Goal: Task Accomplishment & Management: Use online tool/utility

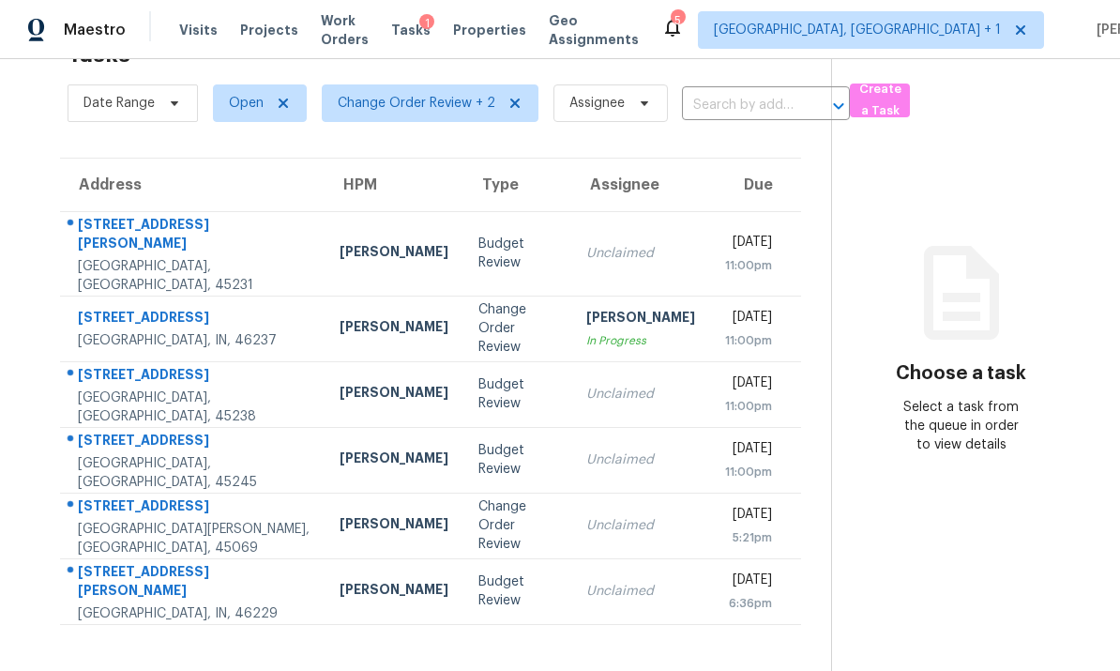
scroll to position [59, 0]
click at [218, 520] on div "West Chester, OH, 45069" at bounding box center [194, 539] width 232 height 38
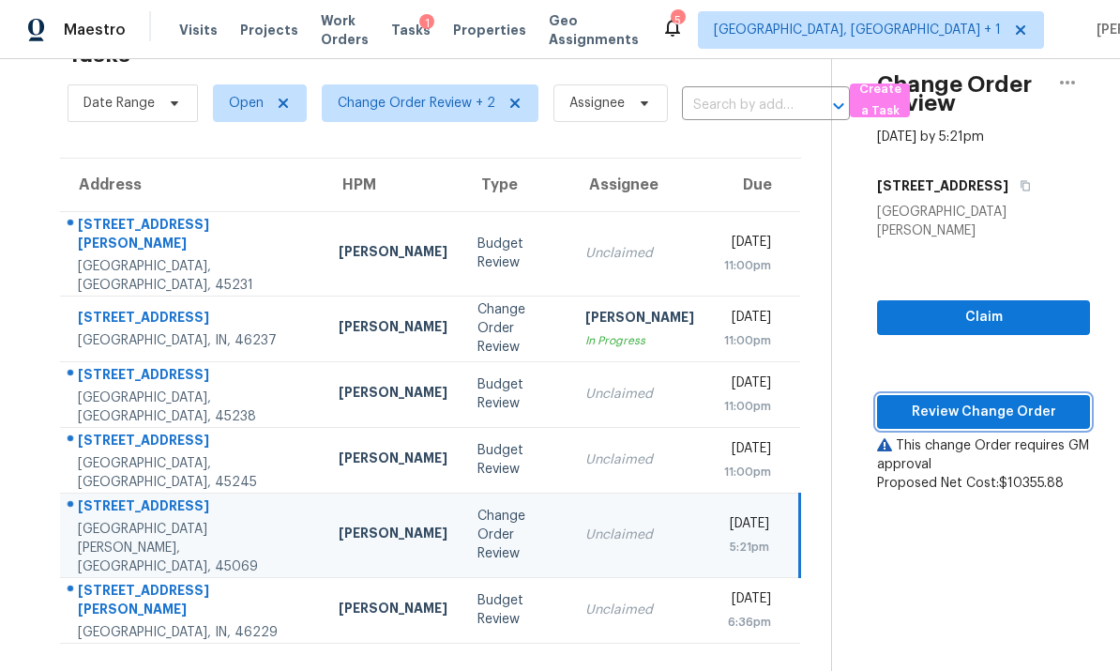
click at [971, 401] on span "Review Change Order" at bounding box center [983, 412] width 183 height 23
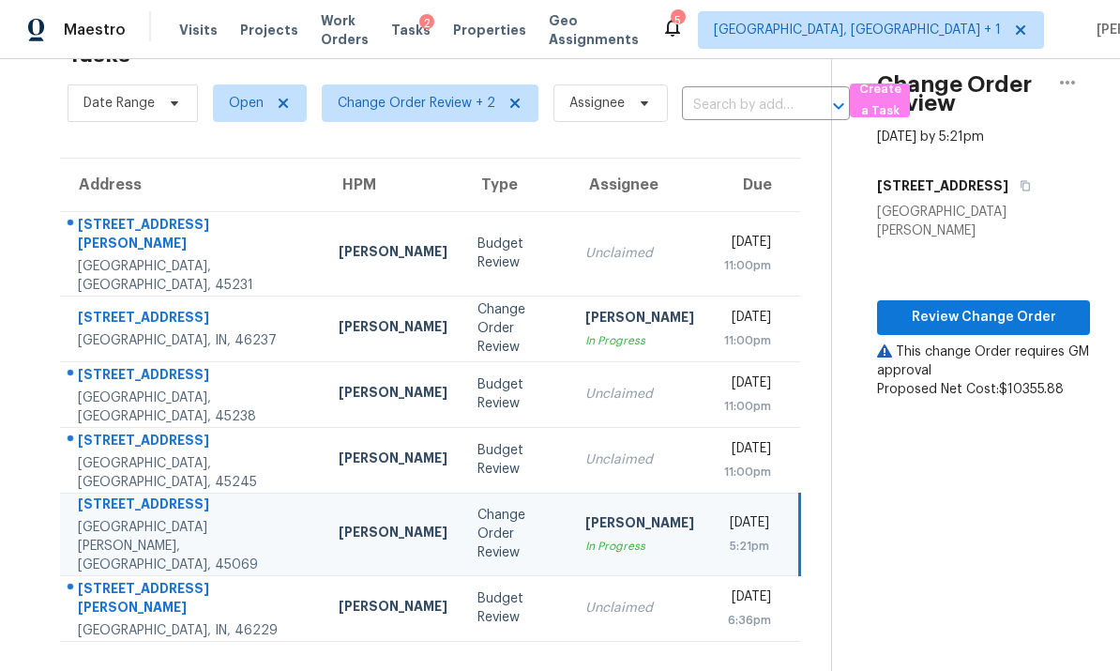
click at [231, 242] on td "11586 Pippin Rd Cincinnati, OH, 45231" at bounding box center [192, 253] width 264 height 84
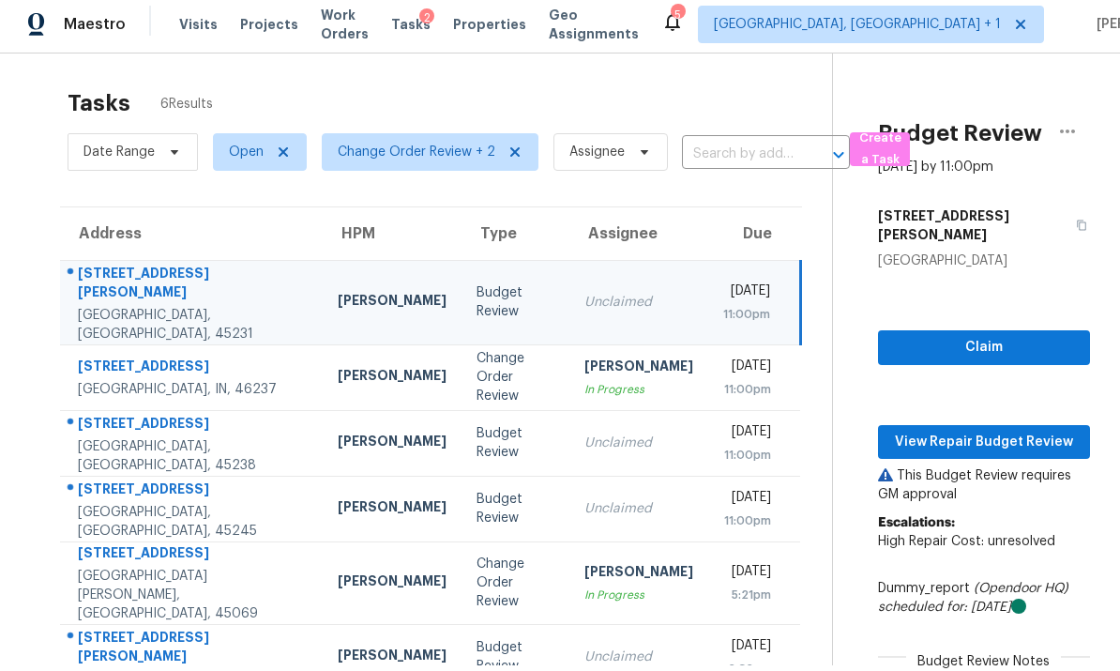
scroll to position [8, 0]
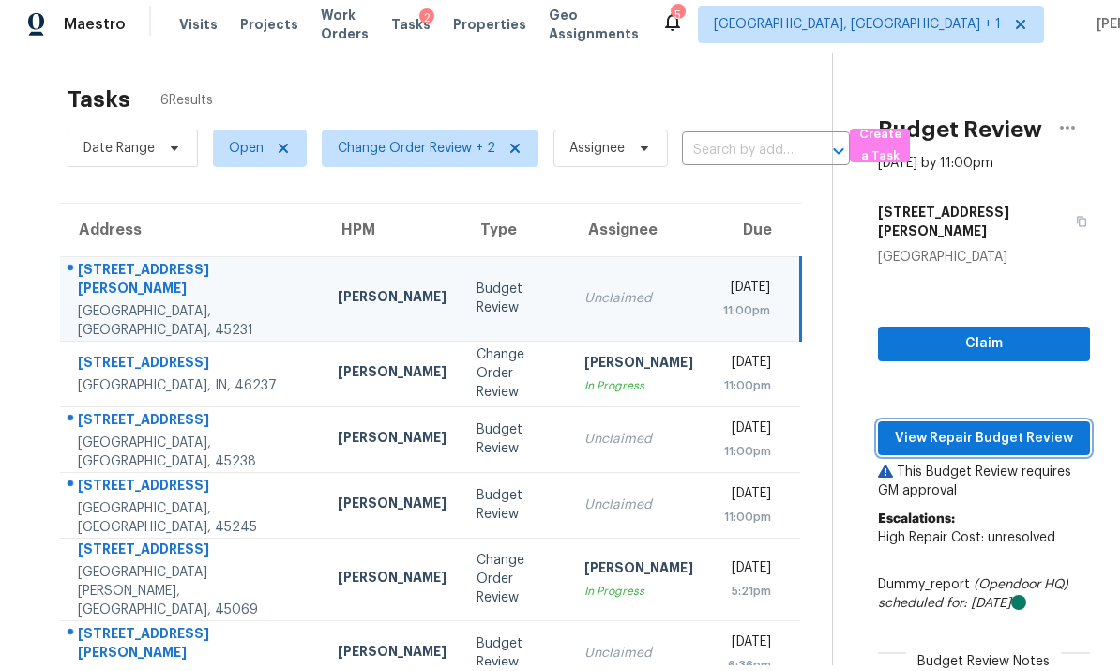
click at [970, 427] on span "View Repair Budget Review" at bounding box center [984, 438] width 182 height 23
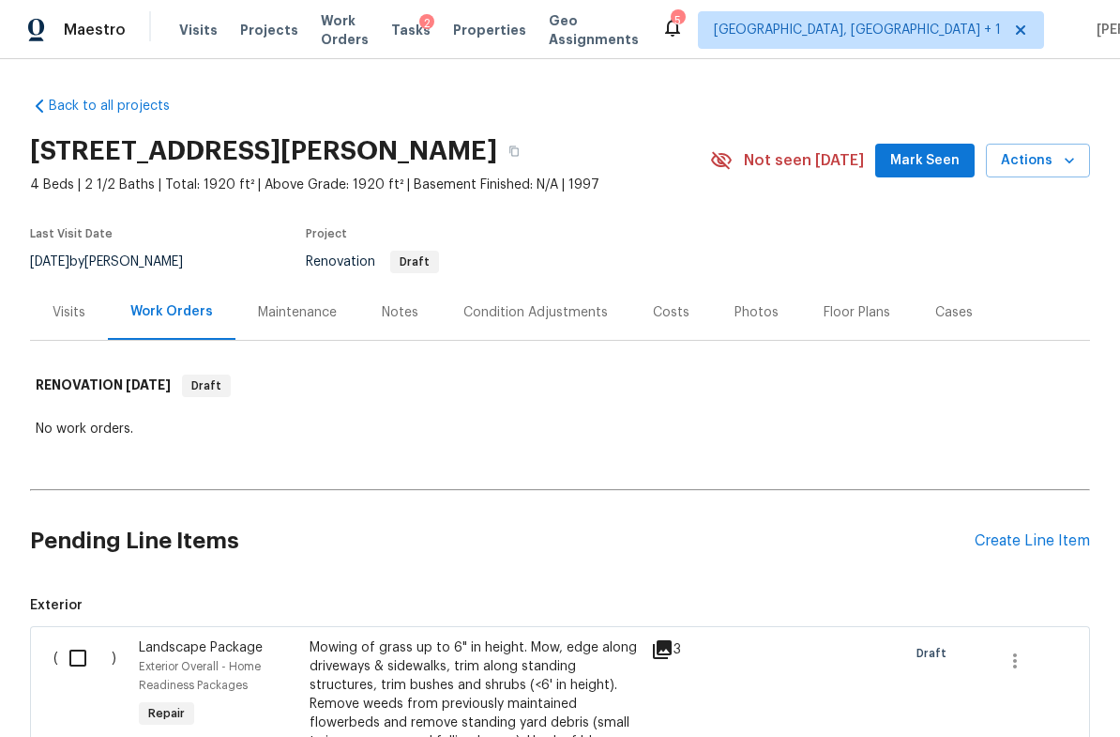
click at [398, 319] on div "Notes" at bounding box center [400, 312] width 37 height 19
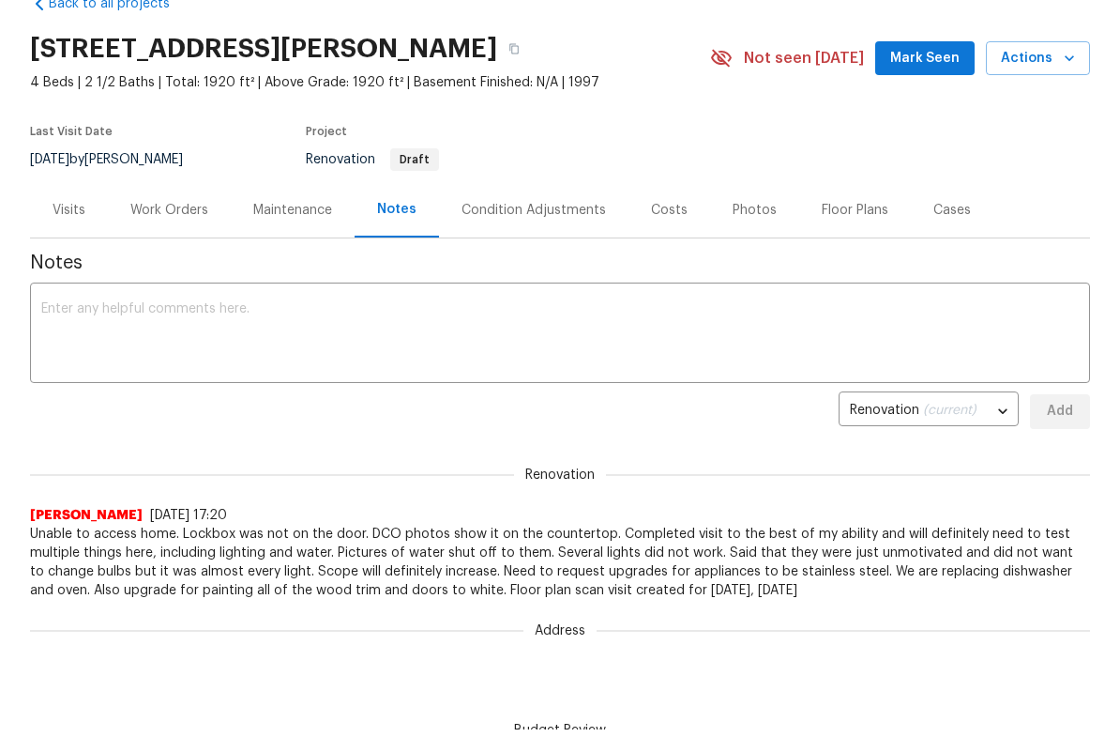
click at [510, 212] on div "Condition Adjustments" at bounding box center [534, 218] width 144 height 19
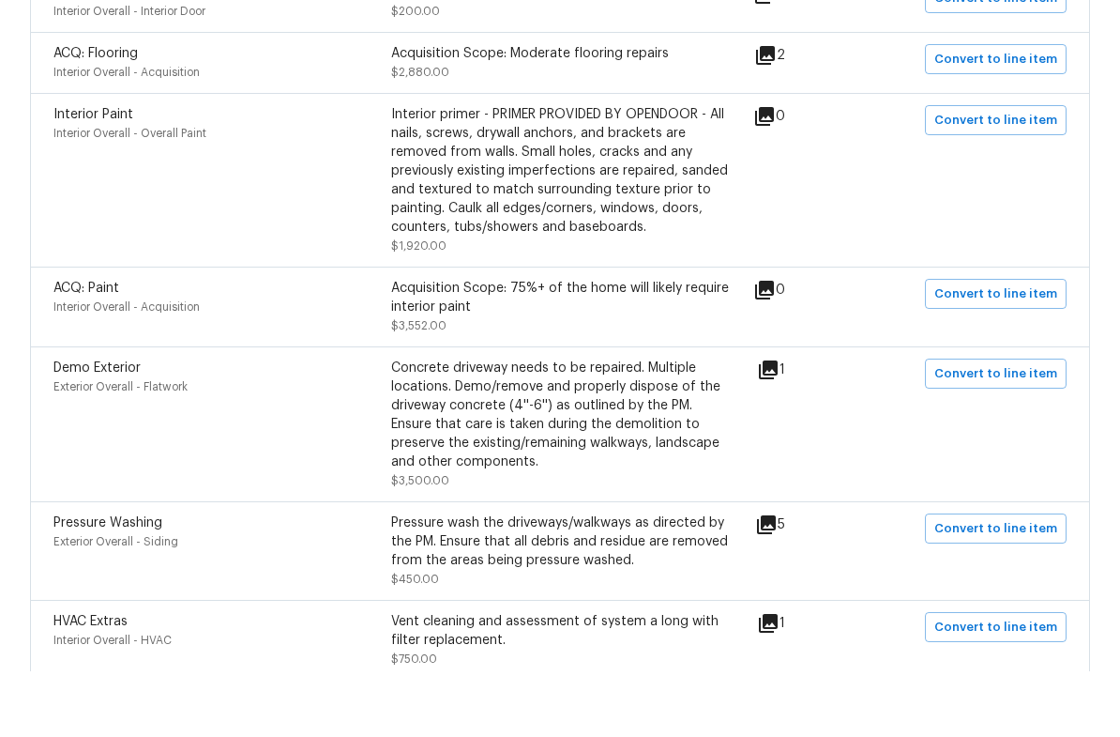
scroll to position [683, 0]
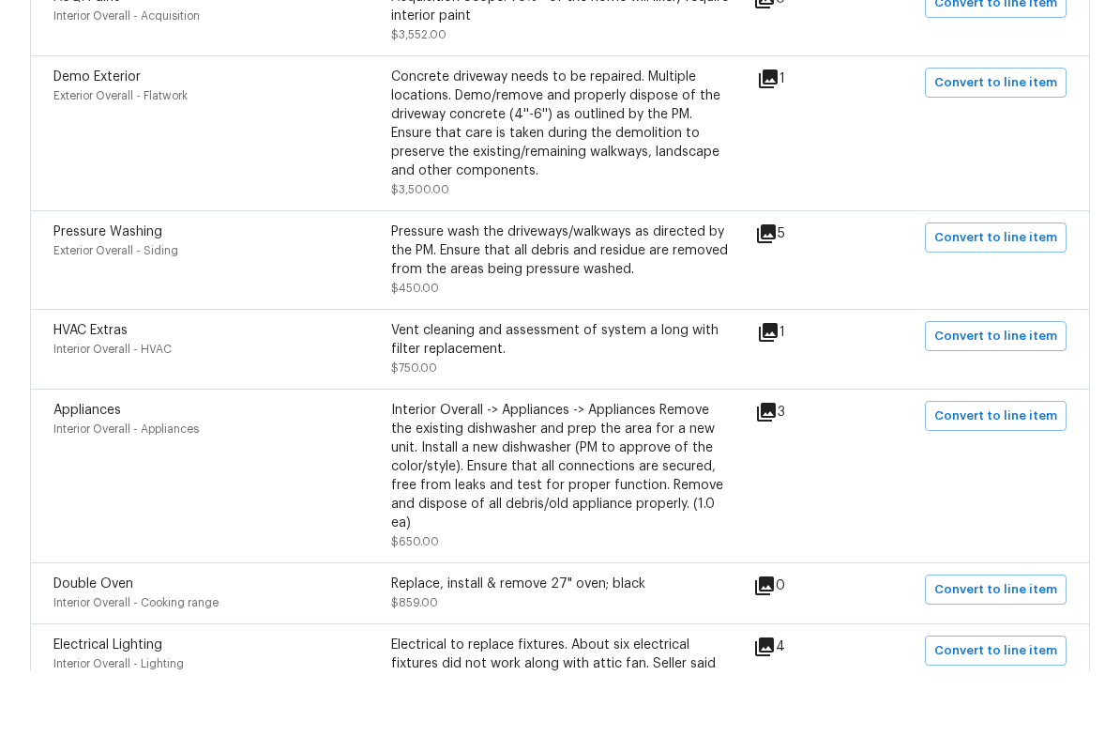
click at [1022, 499] on div "Appliances Interior Overall - Appliances Interior Overall -> Appliances -> Appl…" at bounding box center [559, 541] width 1013 height 150
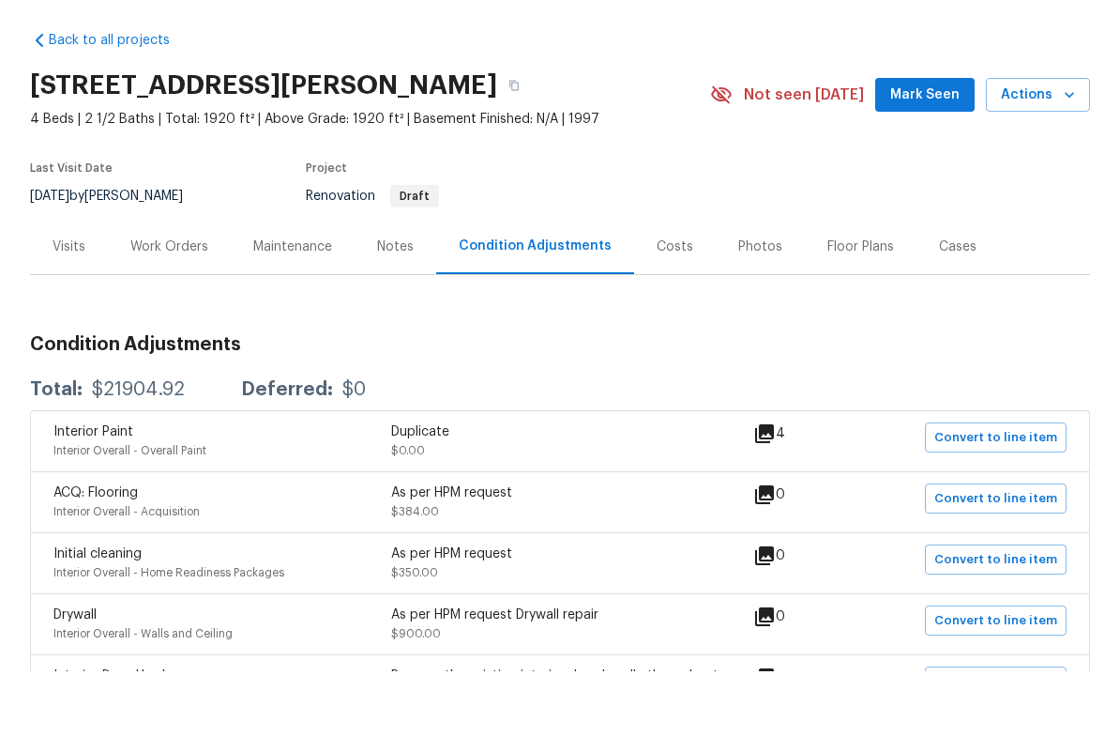
scroll to position [0, 0]
click at [180, 303] on div "Work Orders" at bounding box center [169, 312] width 78 height 19
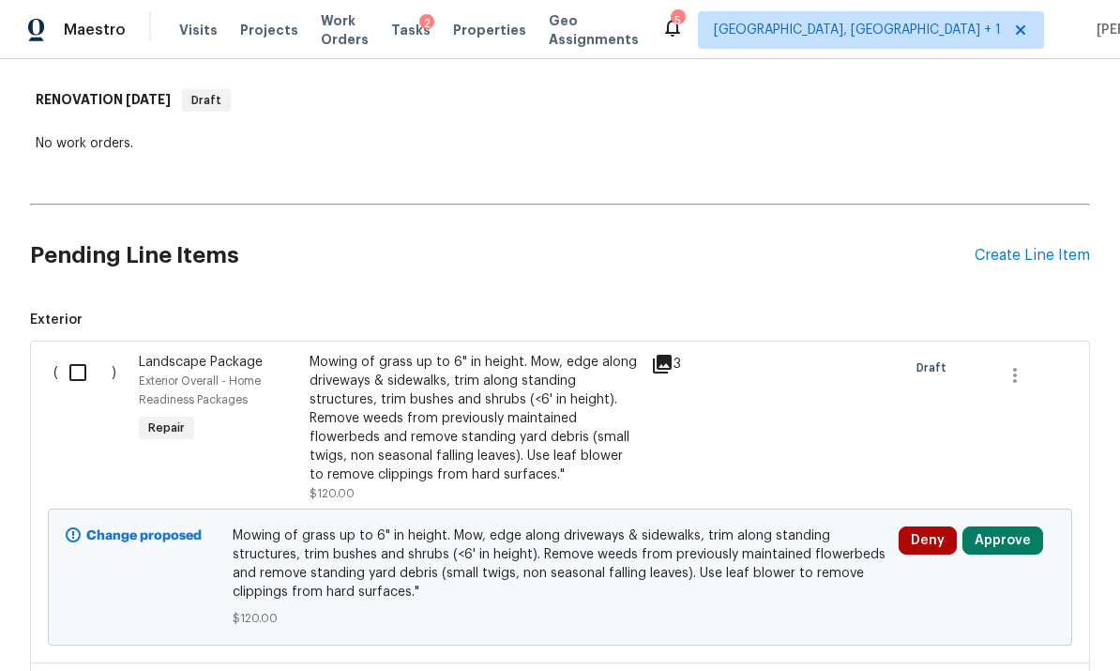
scroll to position [367, 0]
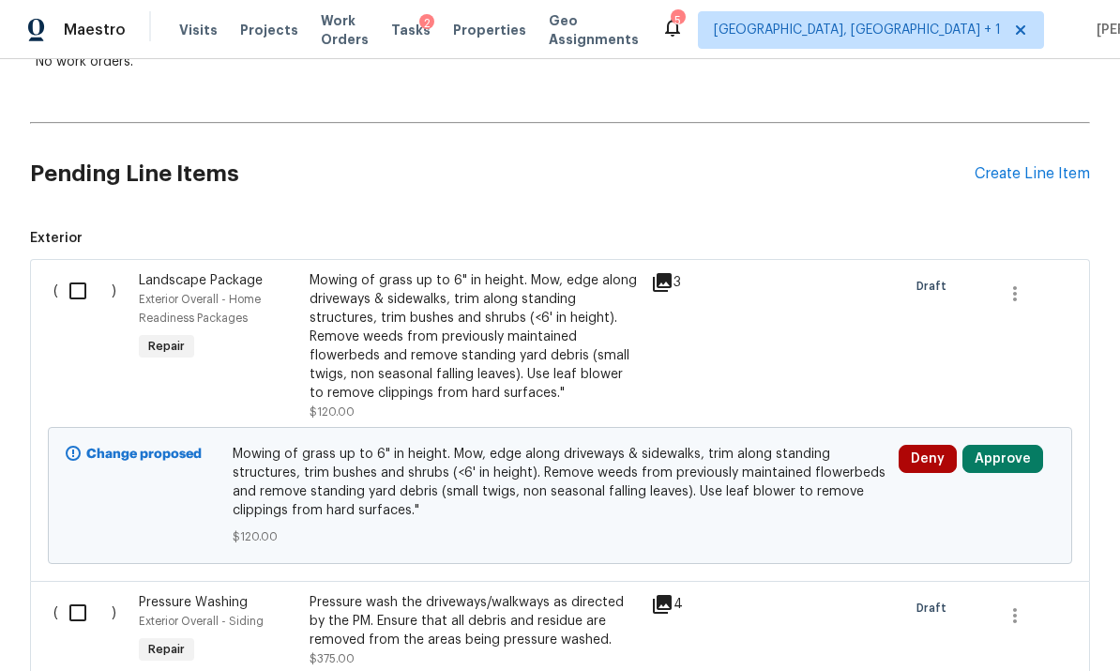
click at [1008, 445] on button "Approve" at bounding box center [1003, 459] width 81 height 28
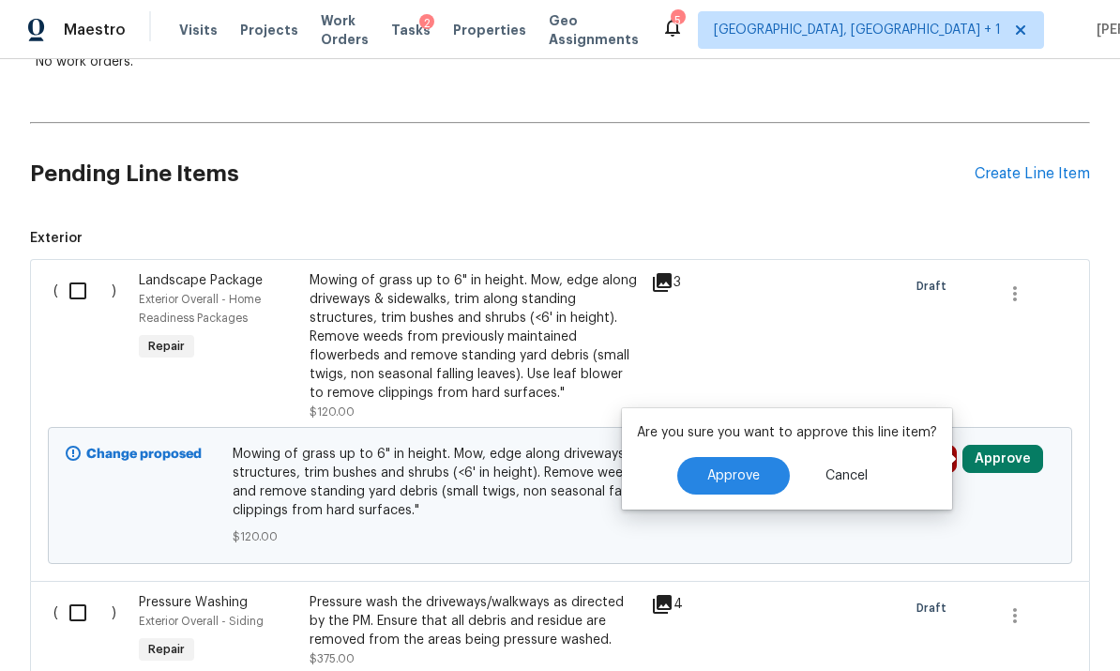
click at [756, 457] on button "Approve" at bounding box center [733, 476] width 113 height 38
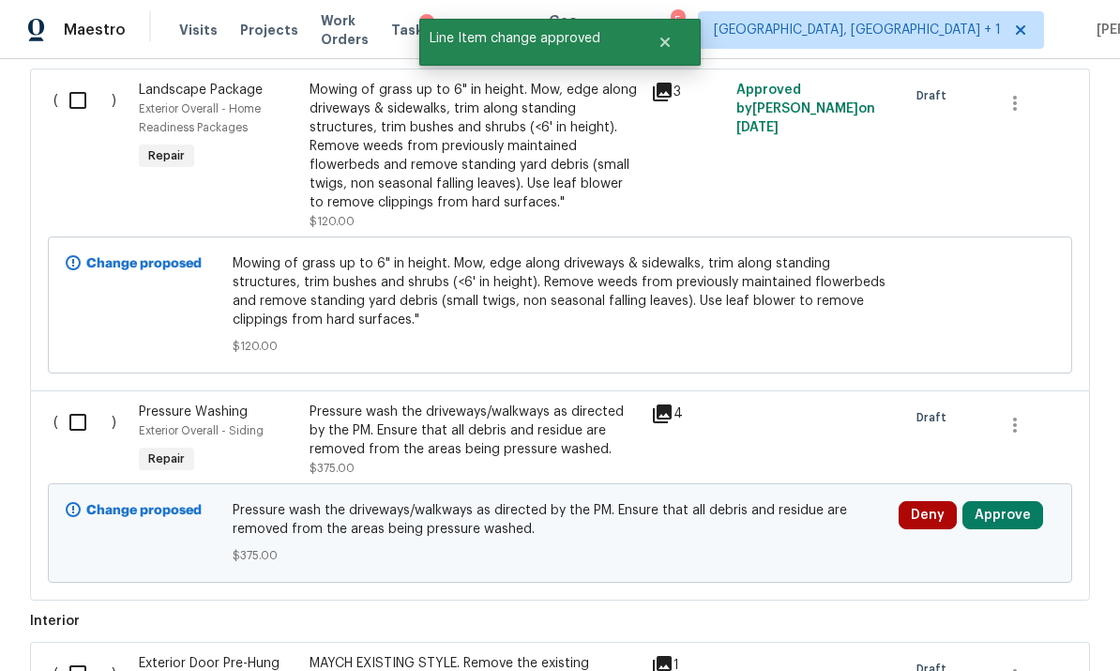
scroll to position [567, 0]
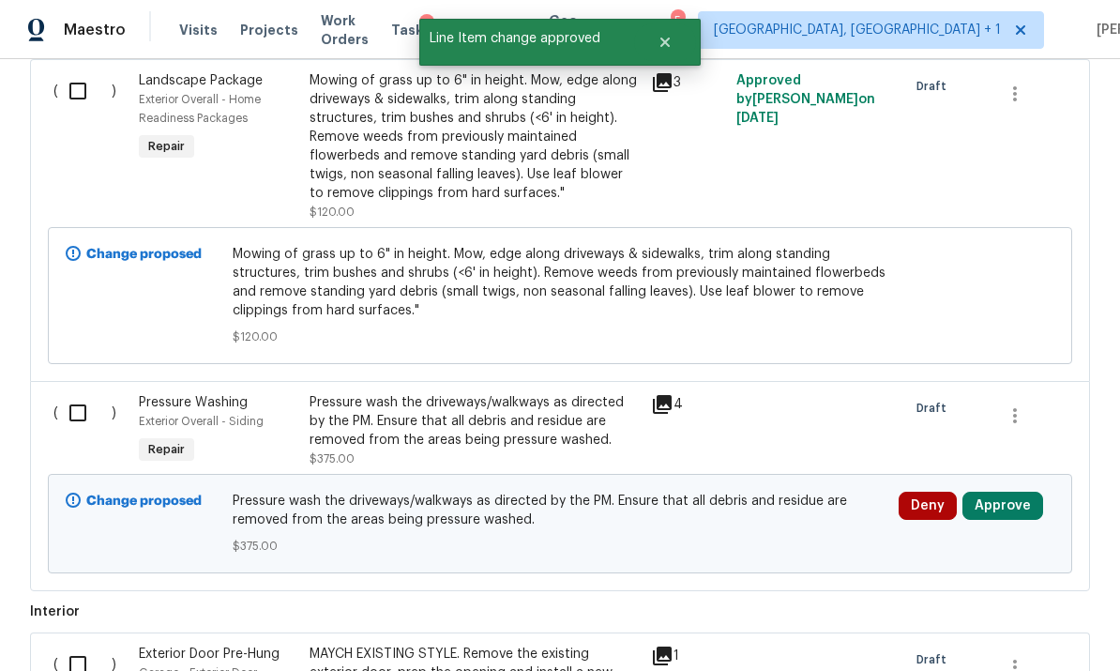
click at [993, 492] on button "Approve" at bounding box center [1003, 506] width 81 height 28
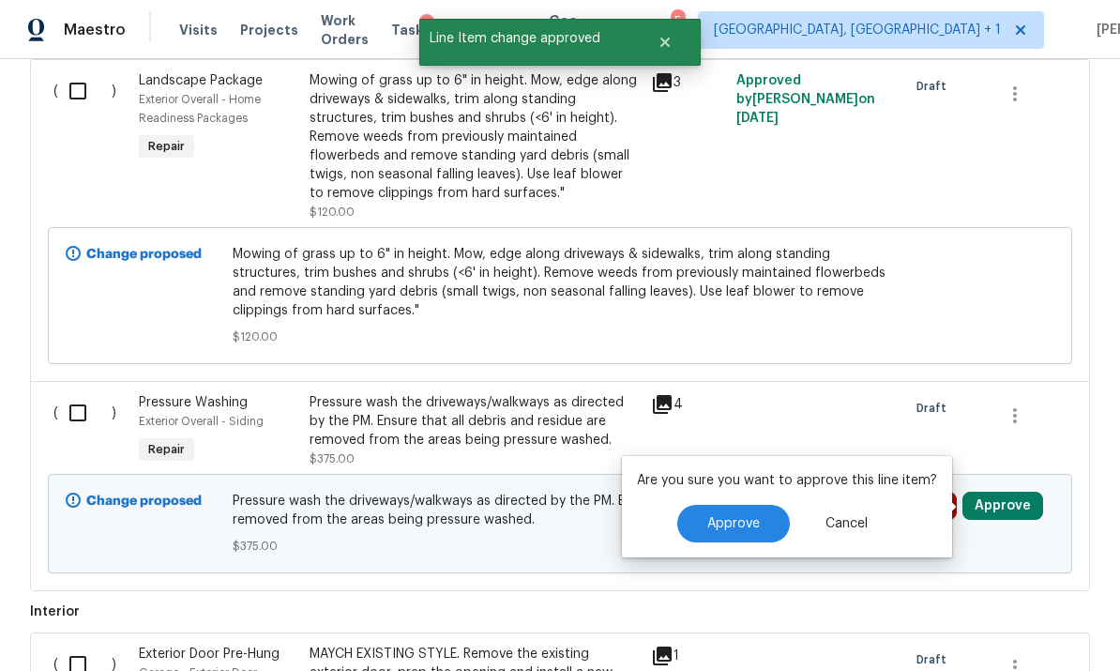
click at [754, 517] on span "Approve" at bounding box center [733, 524] width 53 height 14
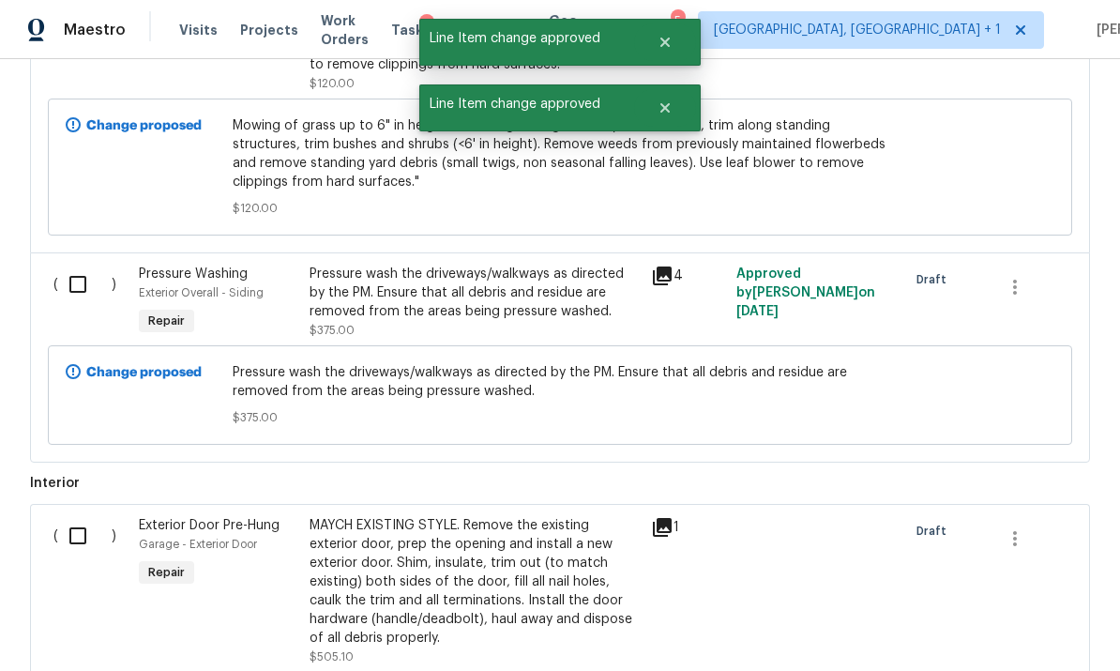
scroll to position [881, 0]
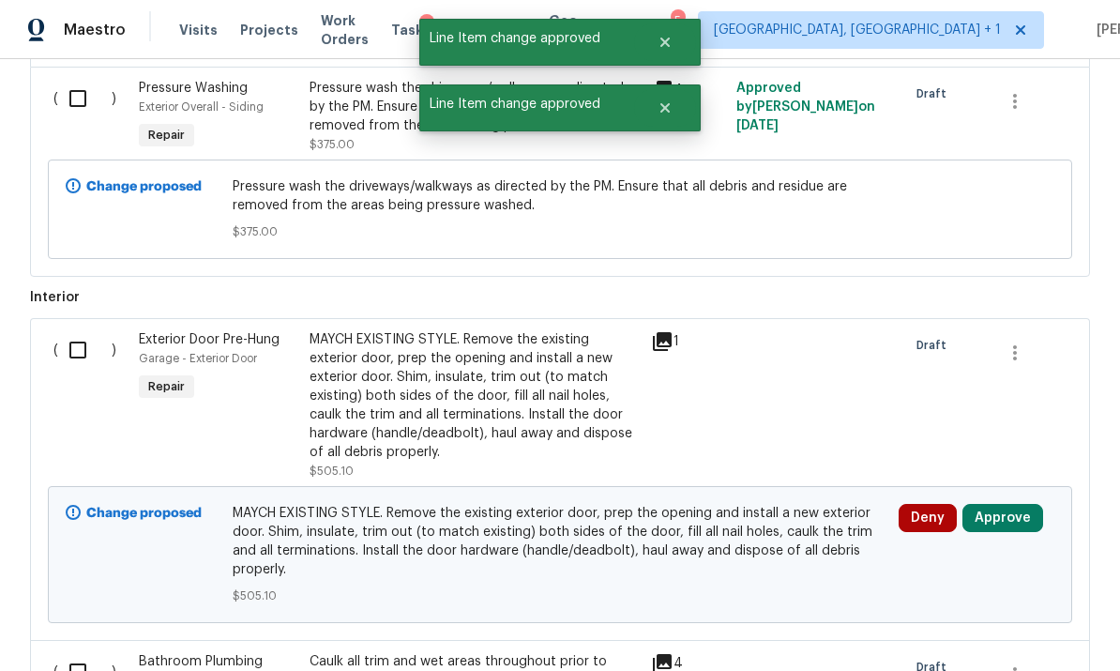
click at [1007, 504] on button "Approve" at bounding box center [1003, 518] width 81 height 28
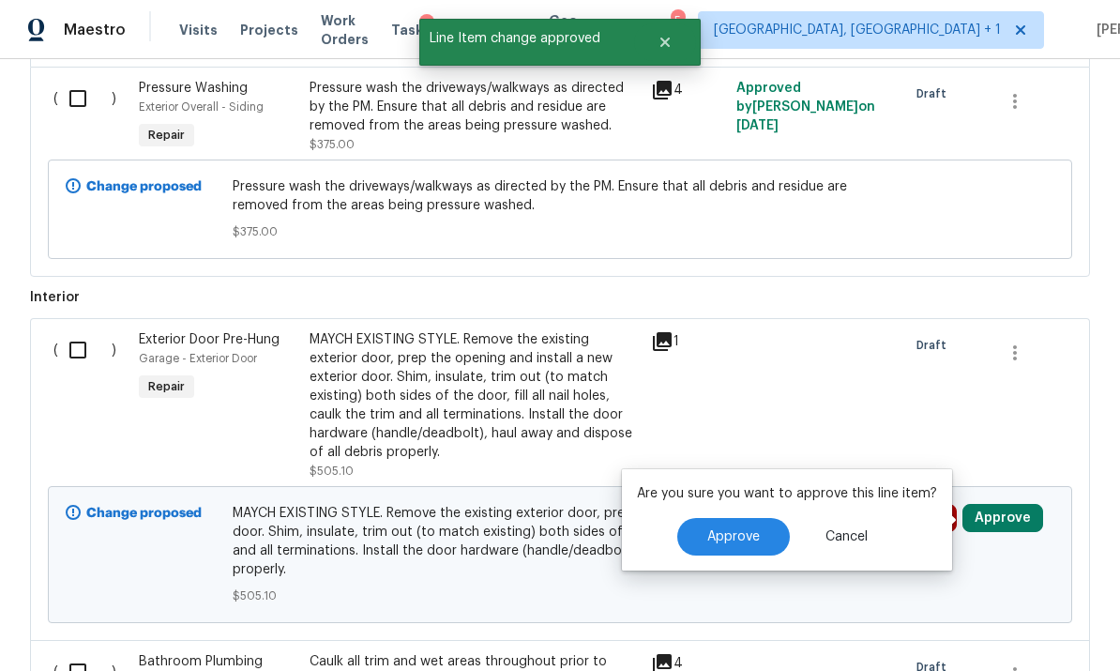
click at [749, 530] on span "Approve" at bounding box center [733, 537] width 53 height 14
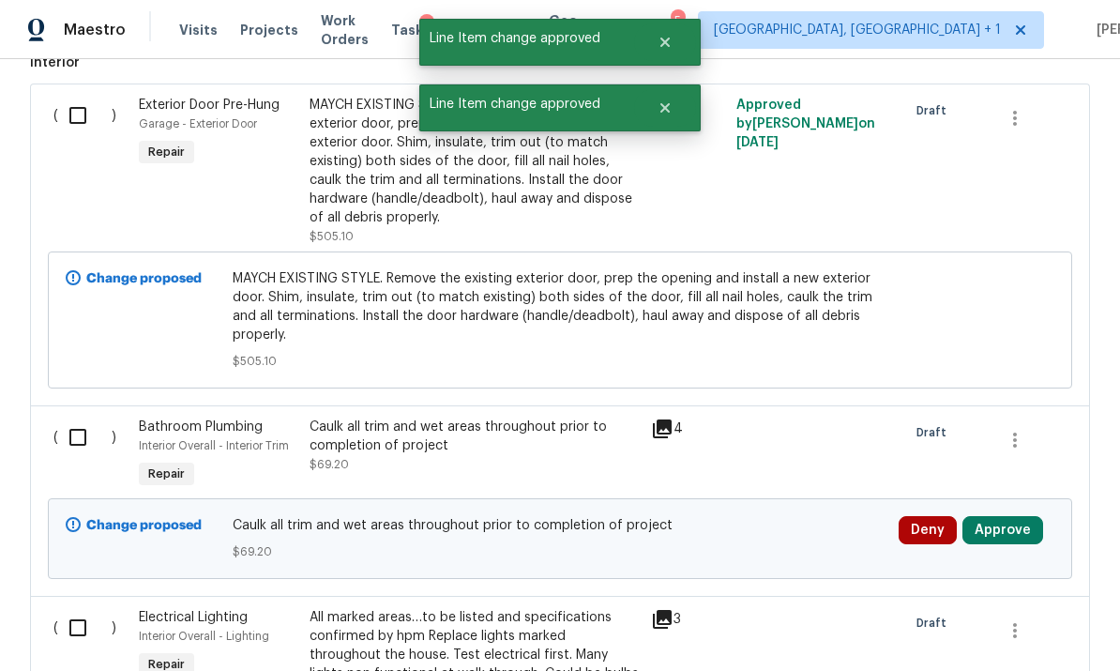
scroll to position [1117, 0]
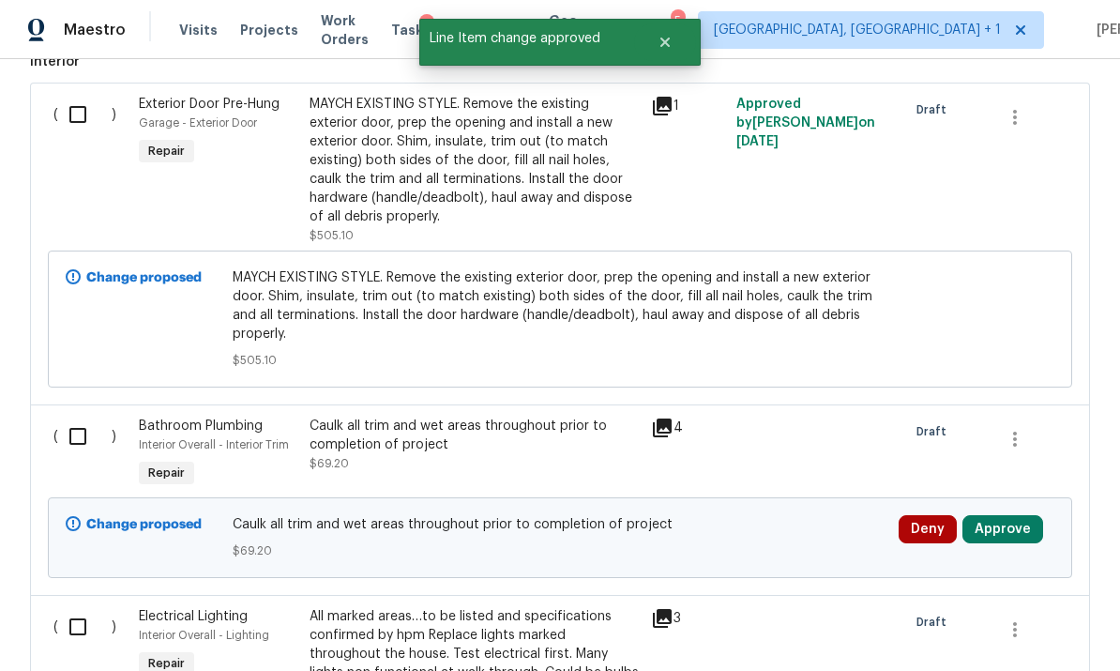
click at [1022, 515] on button "Approve" at bounding box center [1003, 529] width 81 height 28
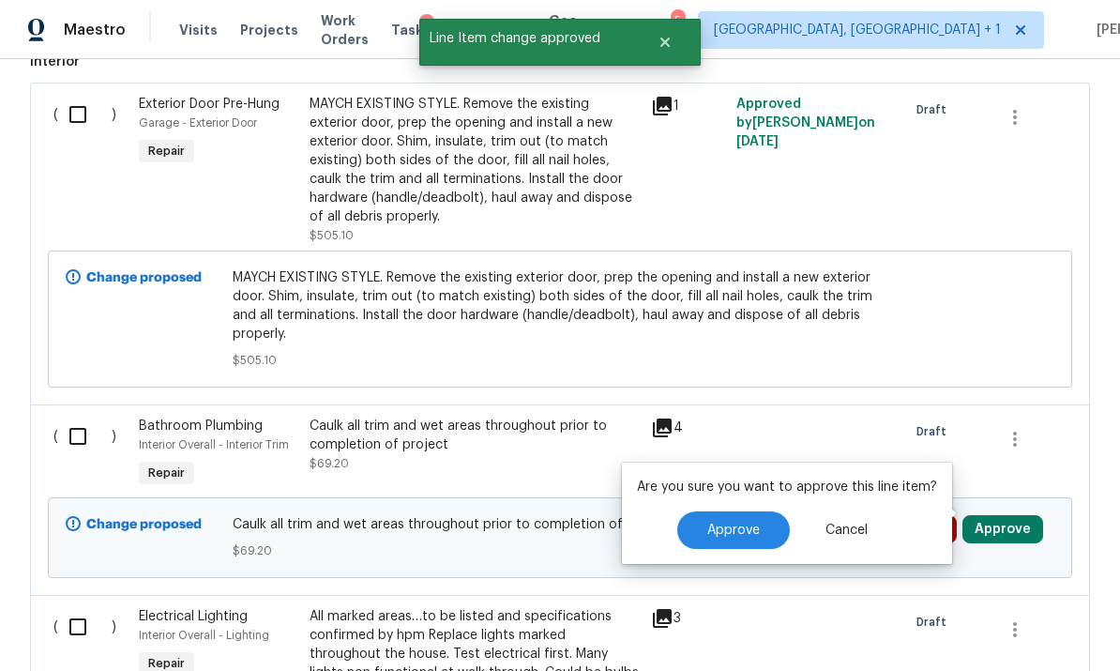
click at [761, 511] on button "Approve" at bounding box center [733, 530] width 113 height 38
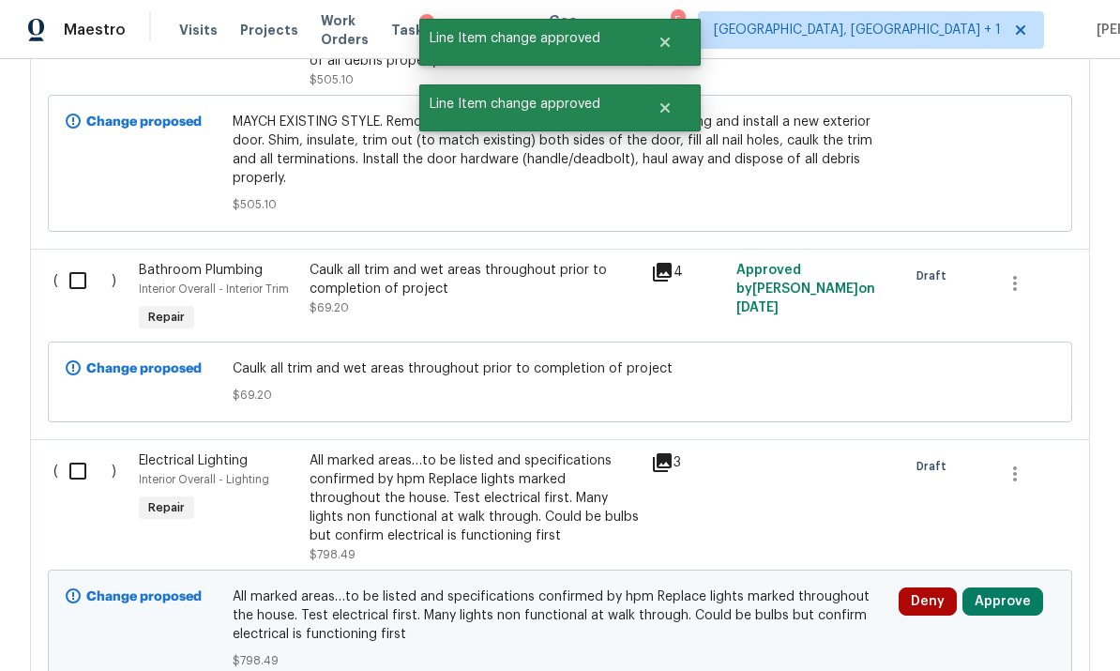
scroll to position [1298, 0]
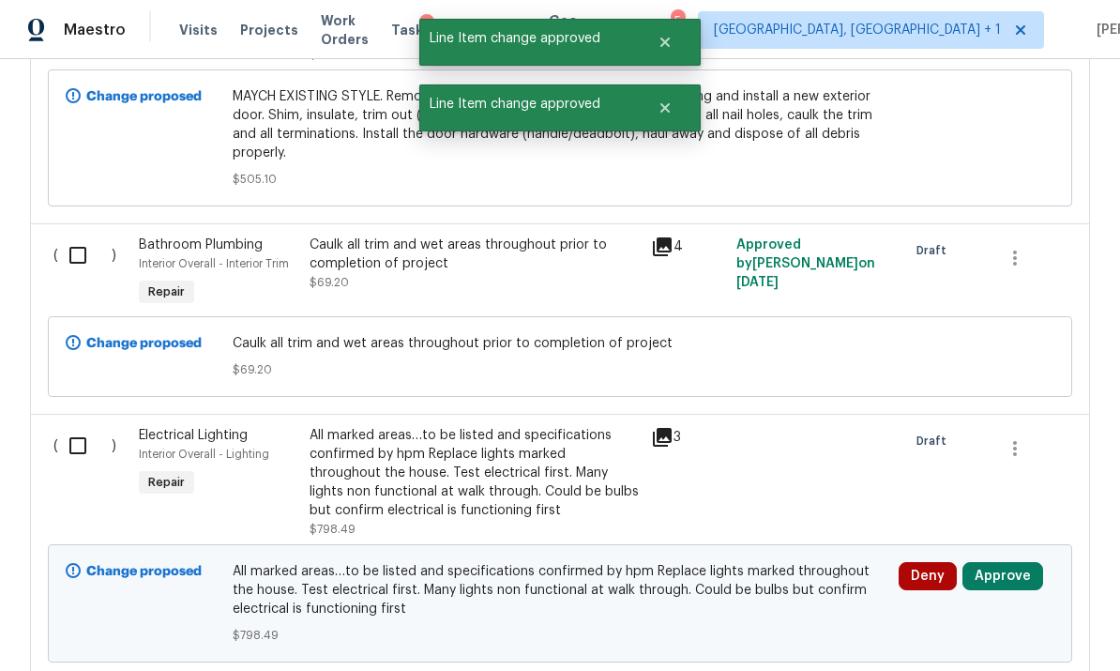
click at [1024, 562] on button "Approve" at bounding box center [1003, 576] width 81 height 28
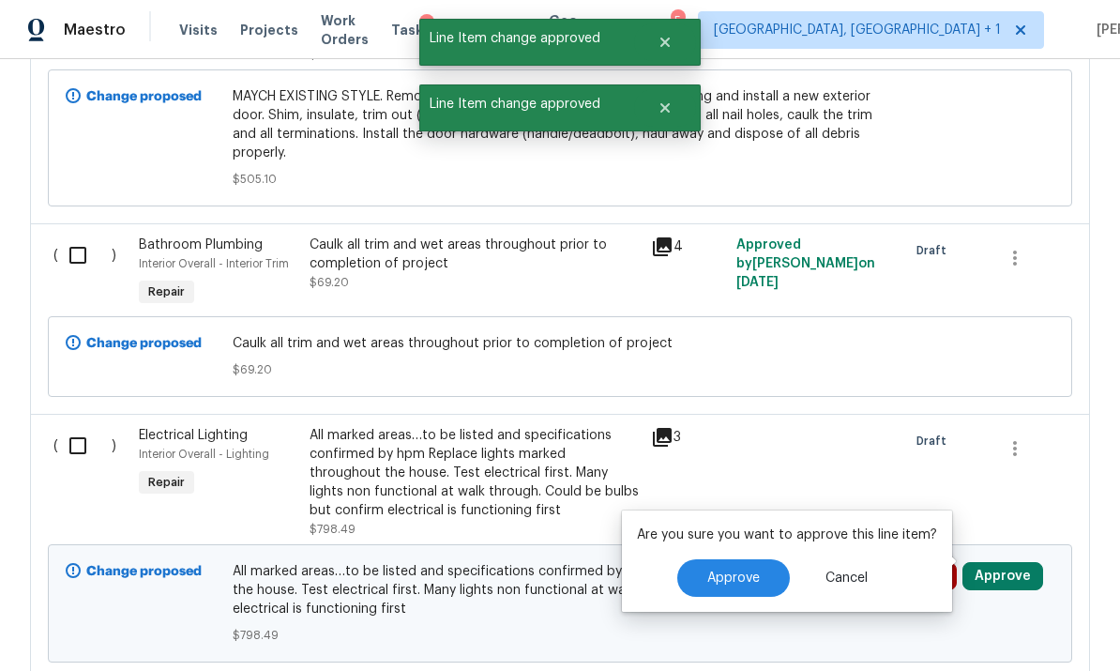
click at [756, 559] on button "Approve" at bounding box center [733, 578] width 113 height 38
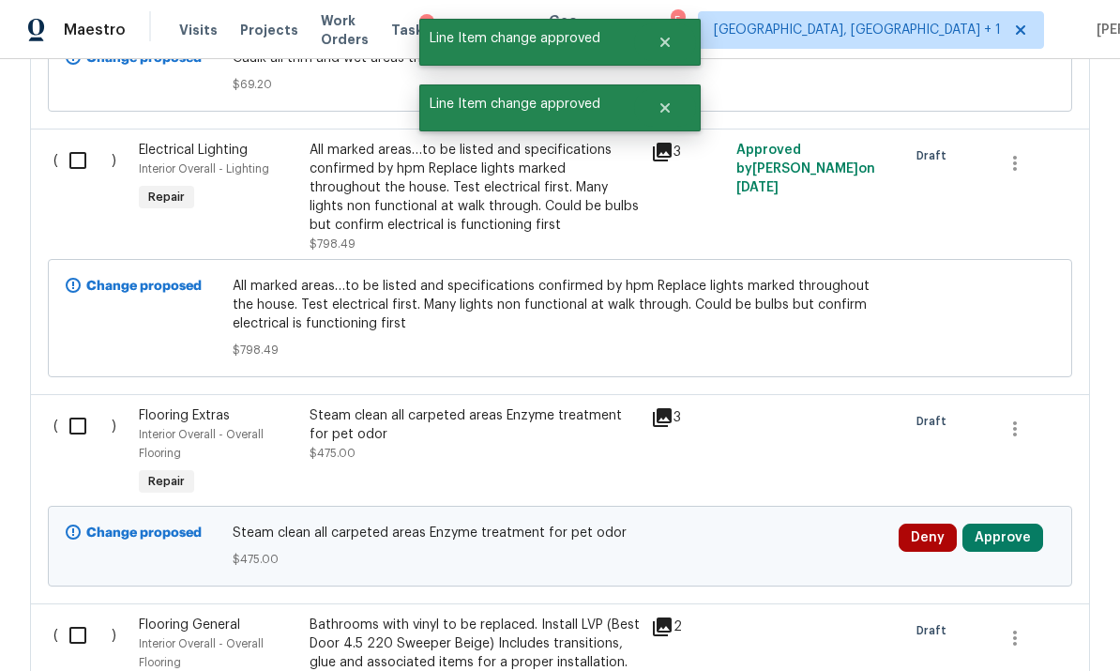
scroll to position [1607, 0]
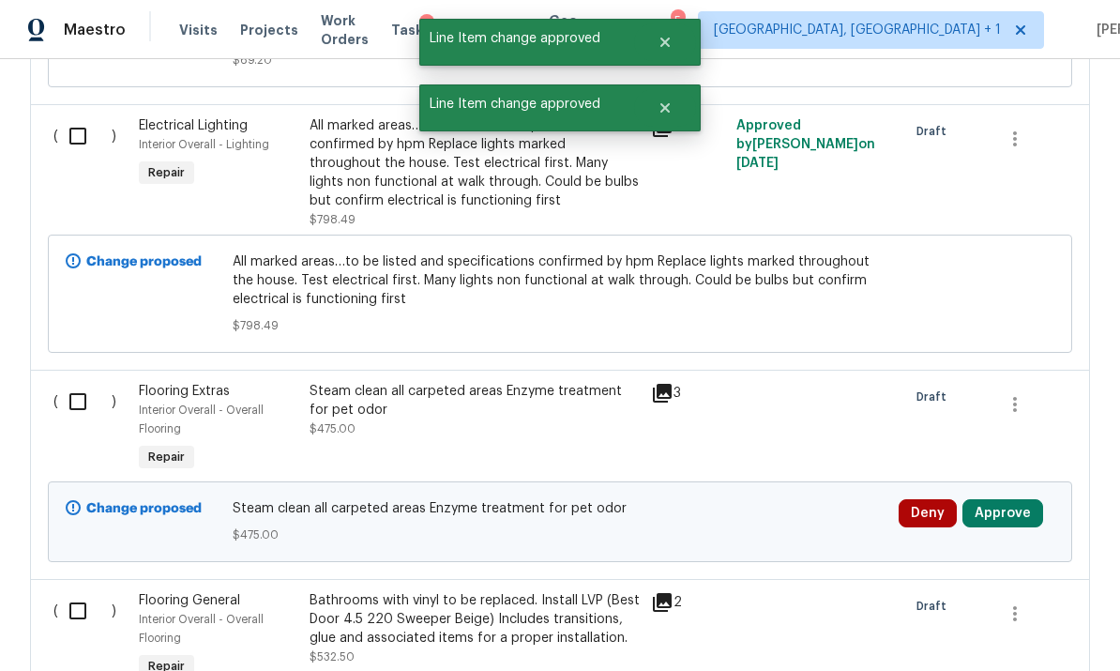
click at [1012, 499] on button "Approve" at bounding box center [1003, 513] width 81 height 28
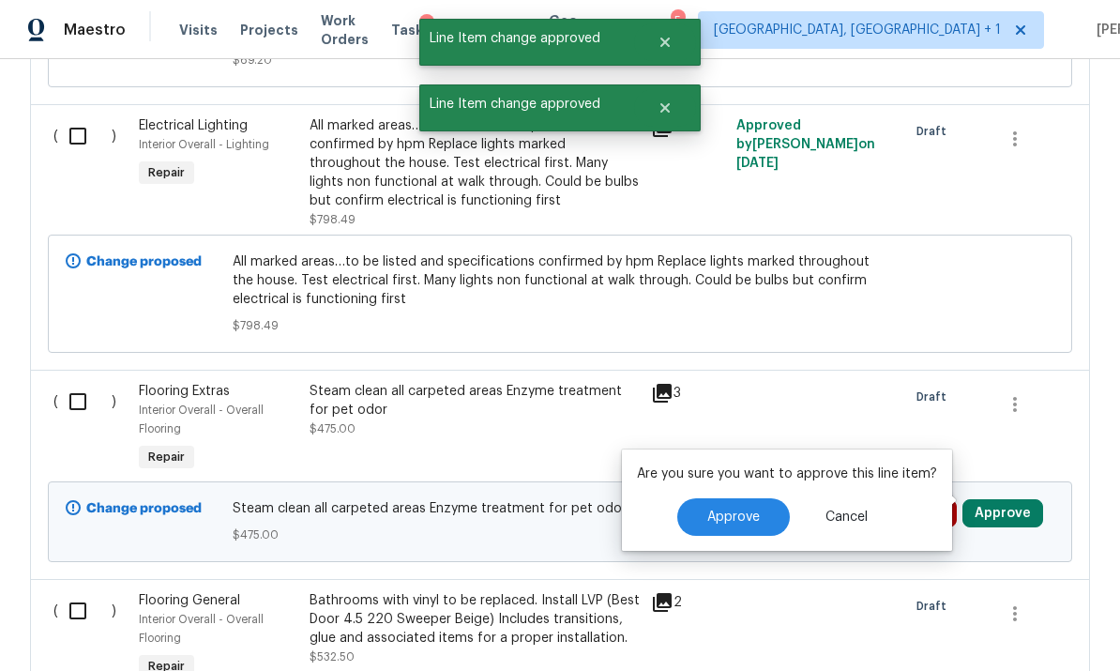
click at [737, 510] on span "Approve" at bounding box center [733, 517] width 53 height 14
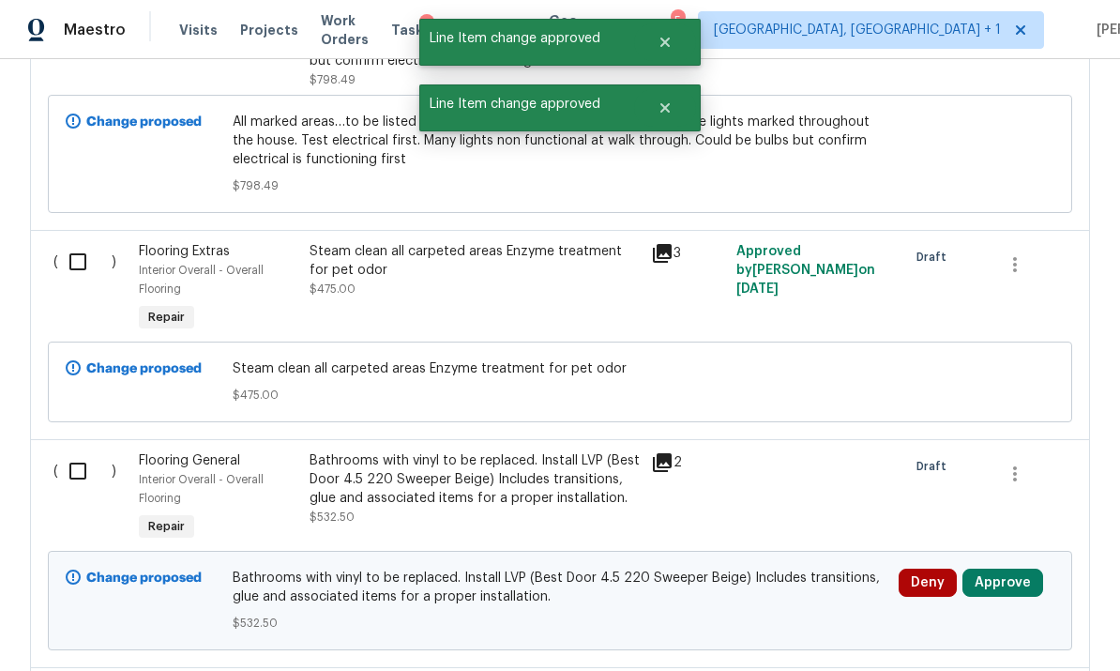
scroll to position [1778, 0]
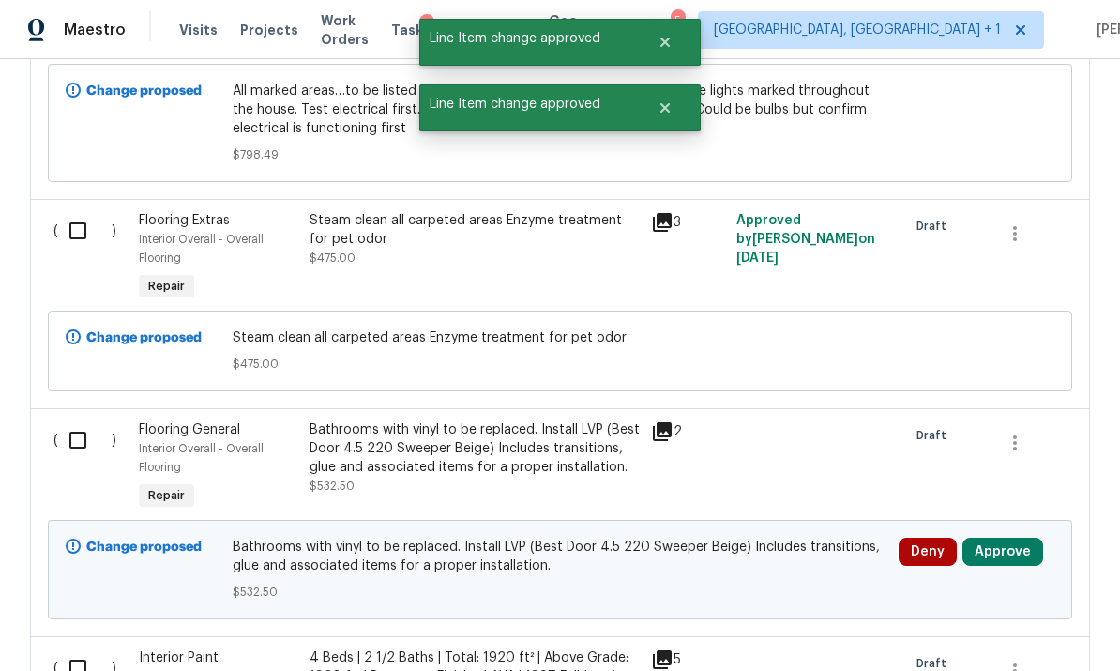
click at [1002, 538] on button "Approve" at bounding box center [1003, 552] width 81 height 28
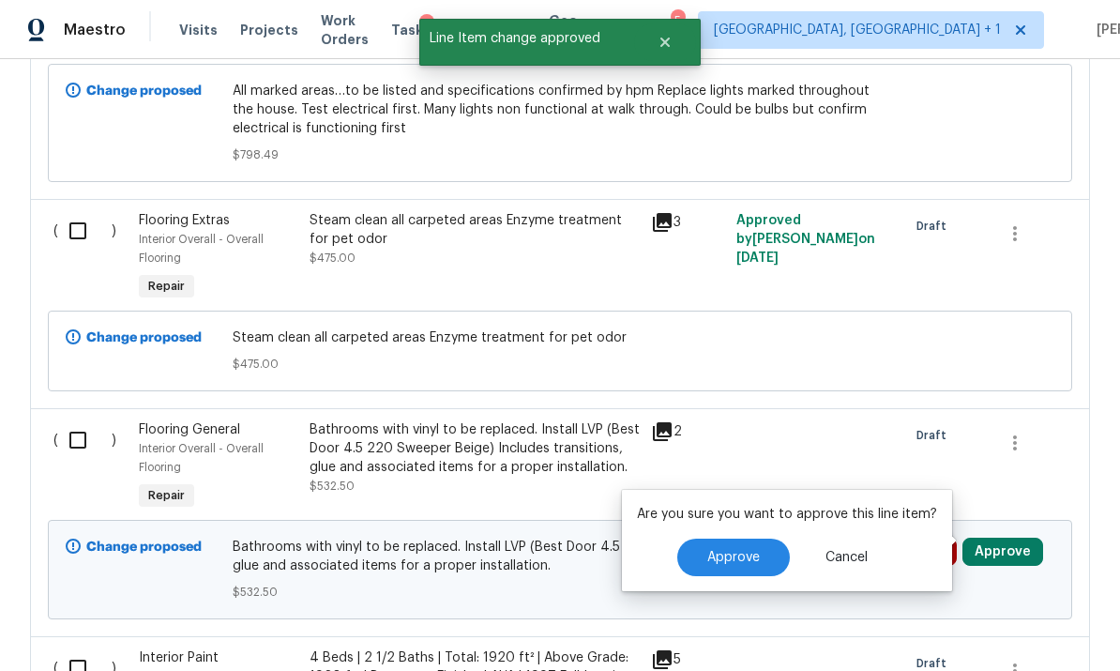
click at [737, 551] on span "Approve" at bounding box center [733, 558] width 53 height 14
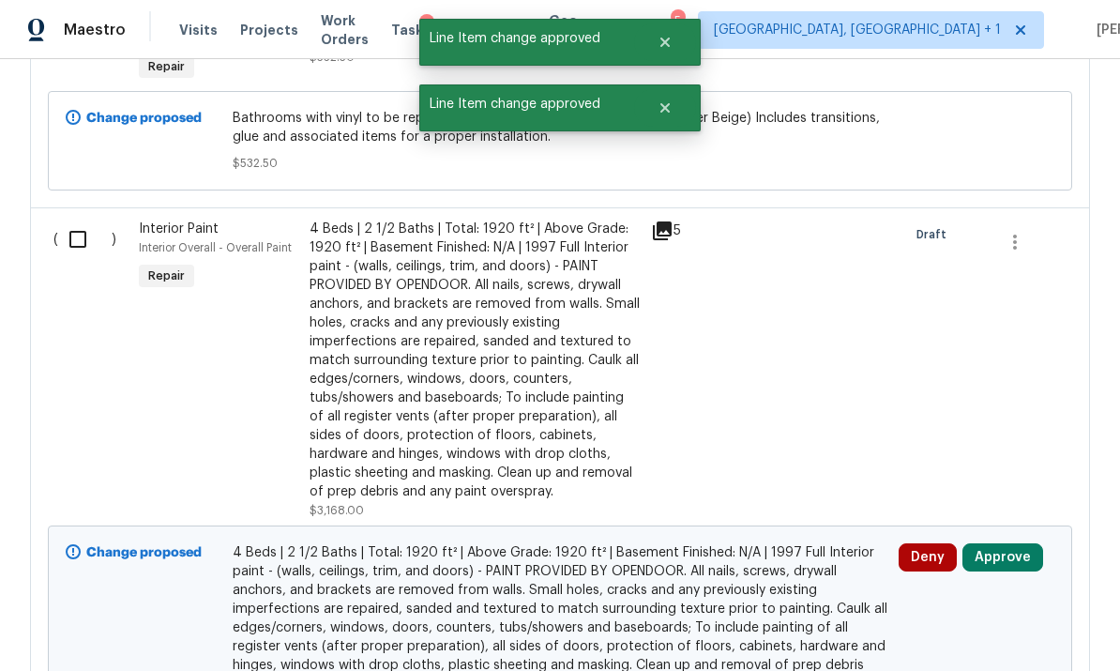
scroll to position [2211, 0]
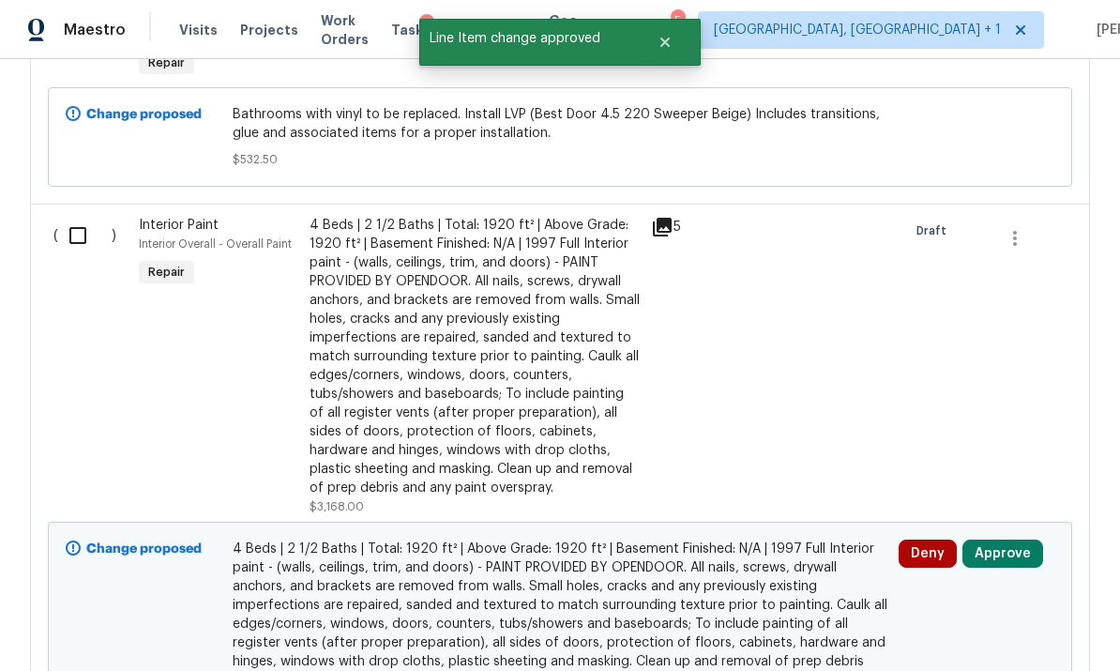
click at [997, 540] on button "Approve" at bounding box center [1003, 554] width 81 height 28
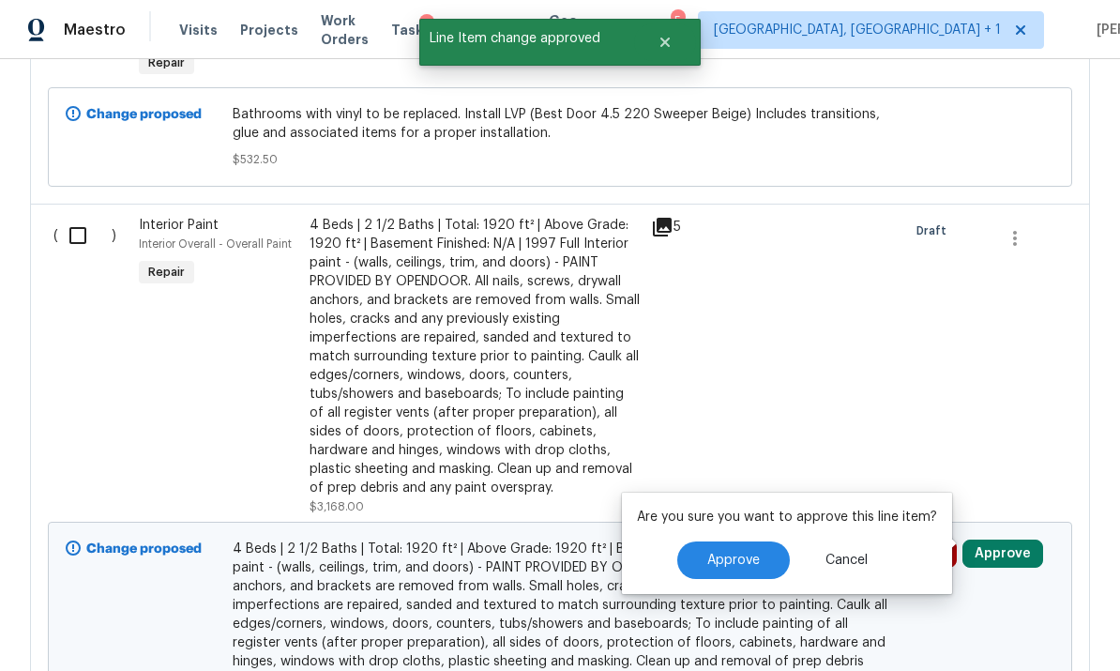
click at [748, 554] on span "Approve" at bounding box center [733, 561] width 53 height 14
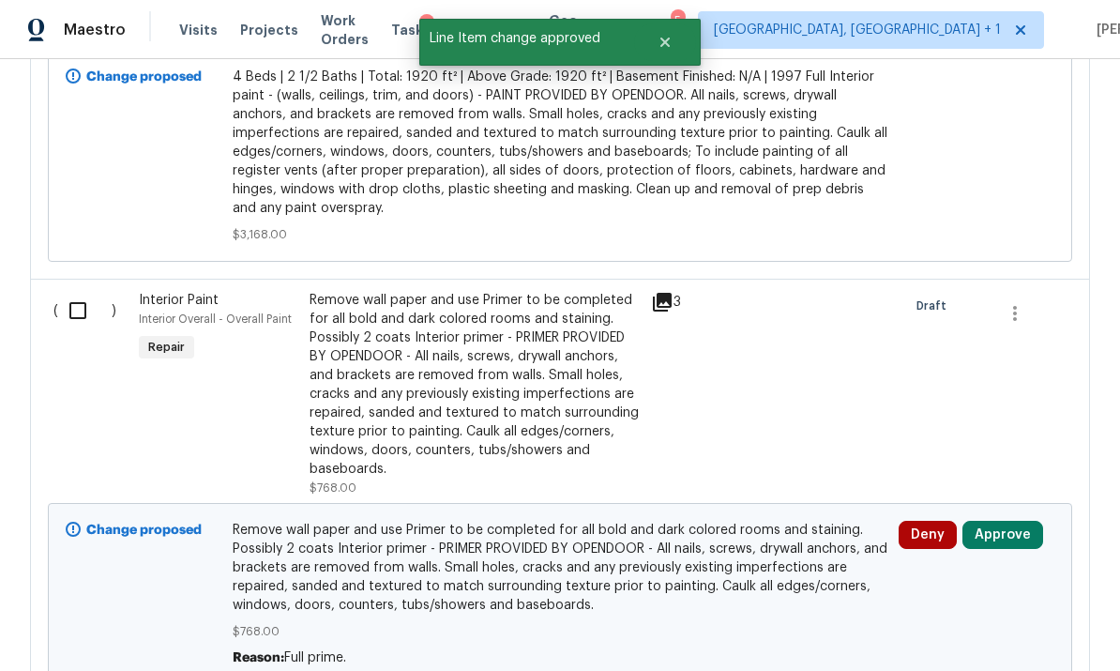
scroll to position [2751, 0]
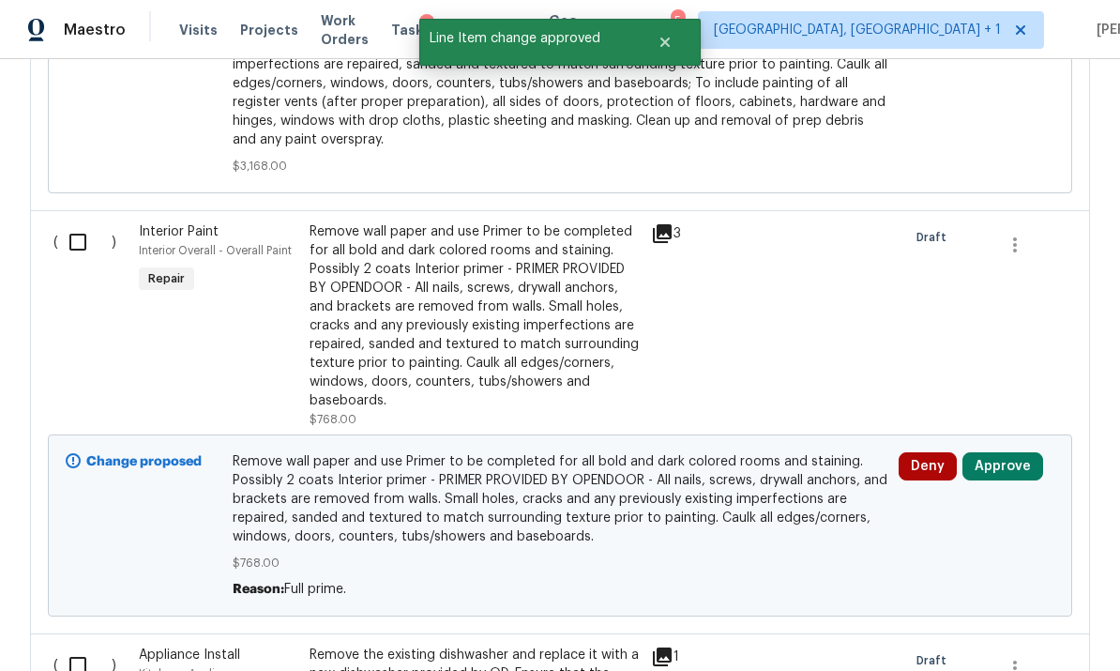
click at [1000, 452] on button "Approve" at bounding box center [1003, 466] width 81 height 28
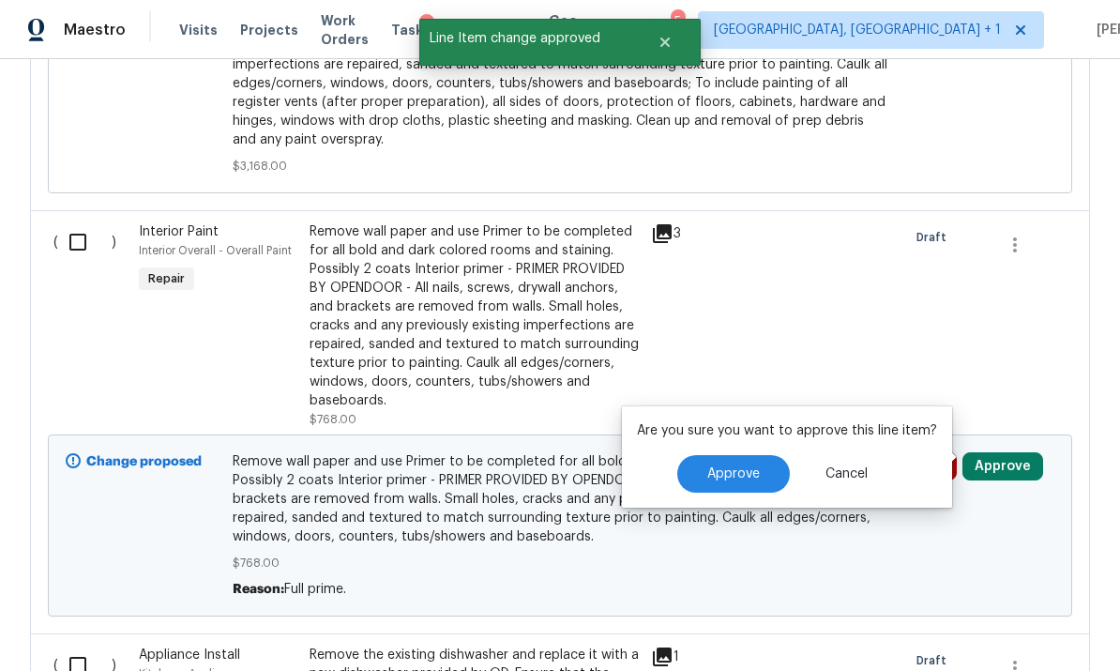
click at [740, 467] on span "Approve" at bounding box center [733, 474] width 53 height 14
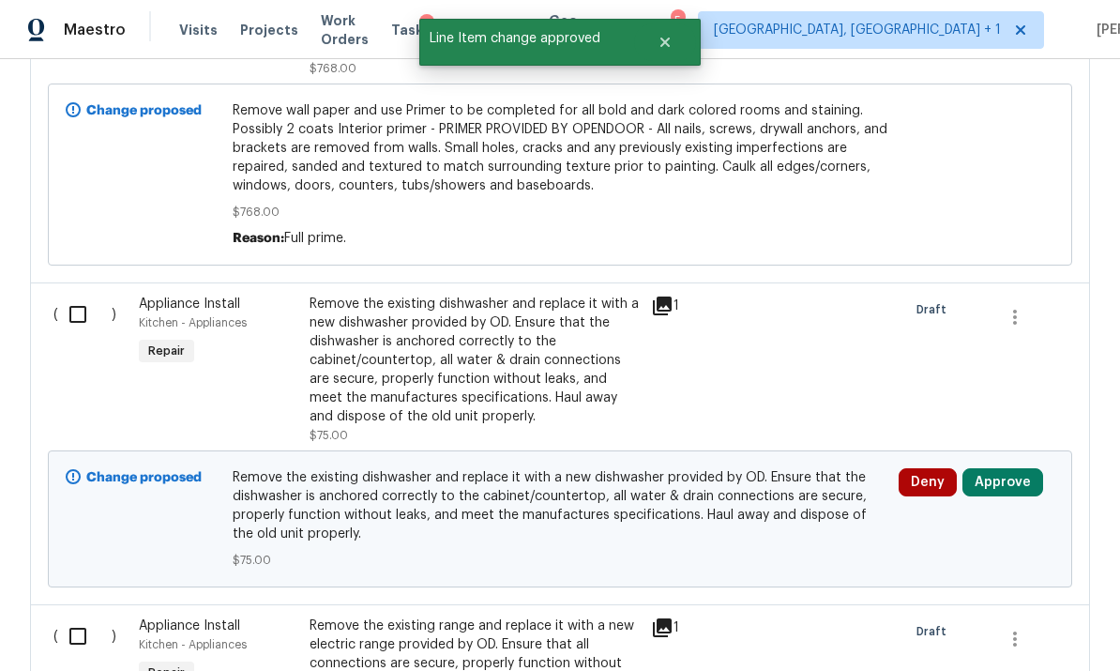
scroll to position [3108, 0]
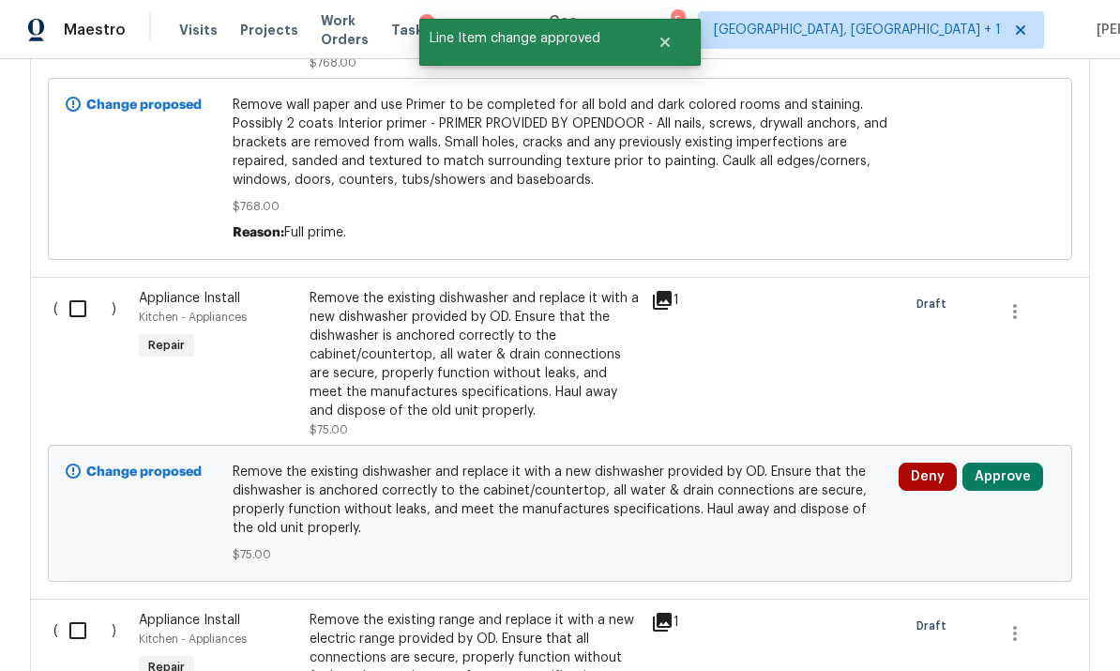
click at [1006, 463] on button "Approve" at bounding box center [1003, 477] width 81 height 28
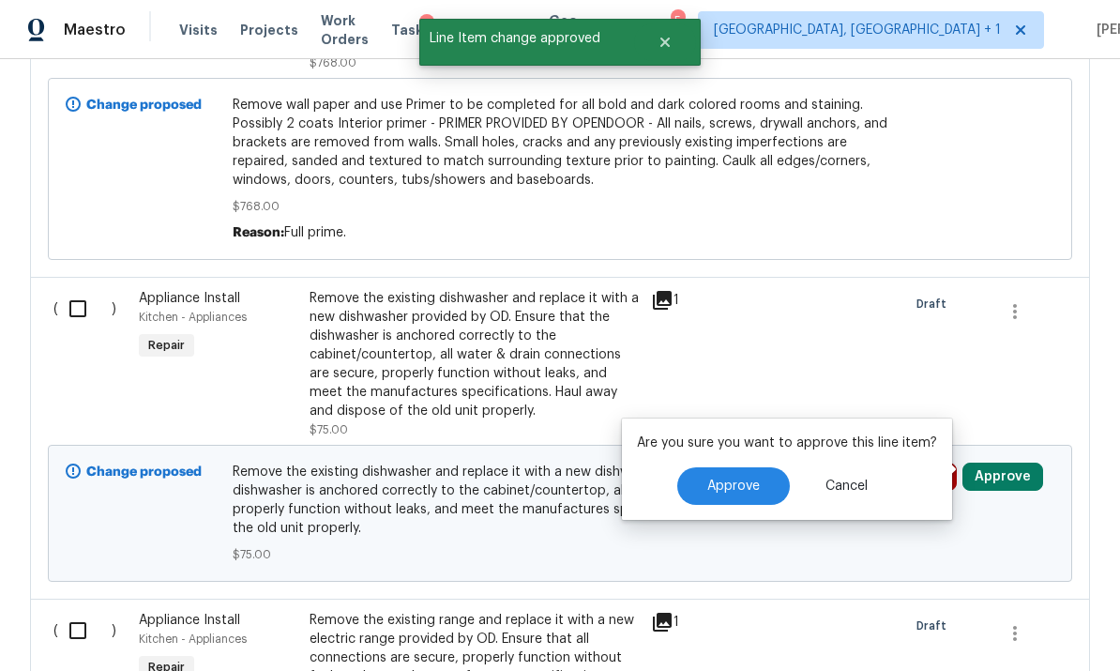
click at [748, 479] on span "Approve" at bounding box center [733, 486] width 53 height 14
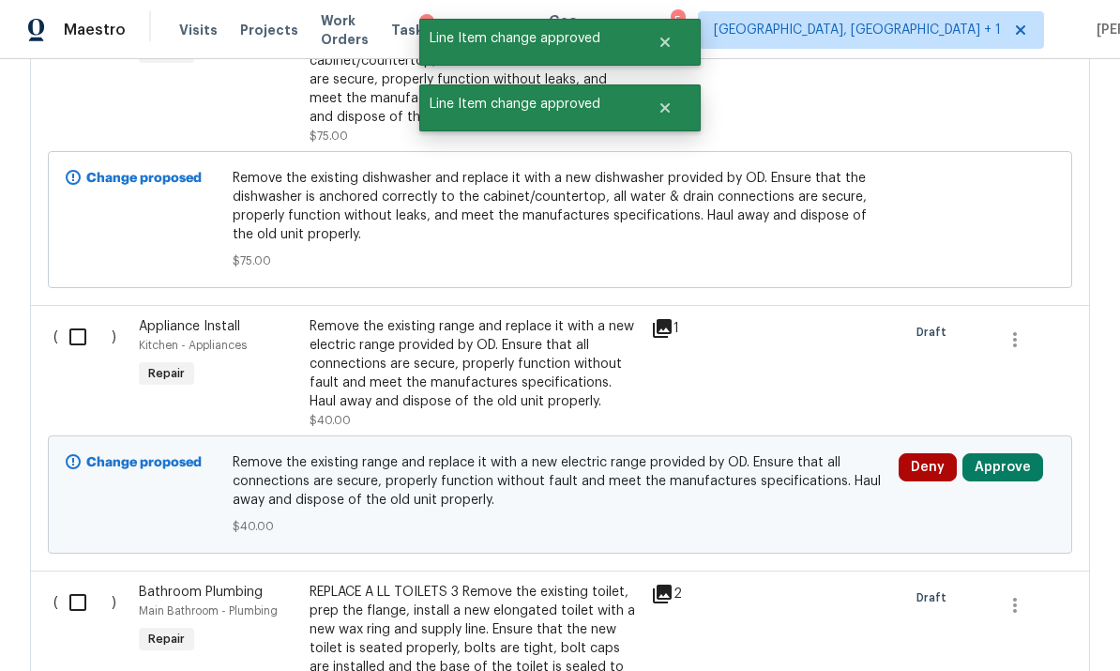
scroll to position [3412, 0]
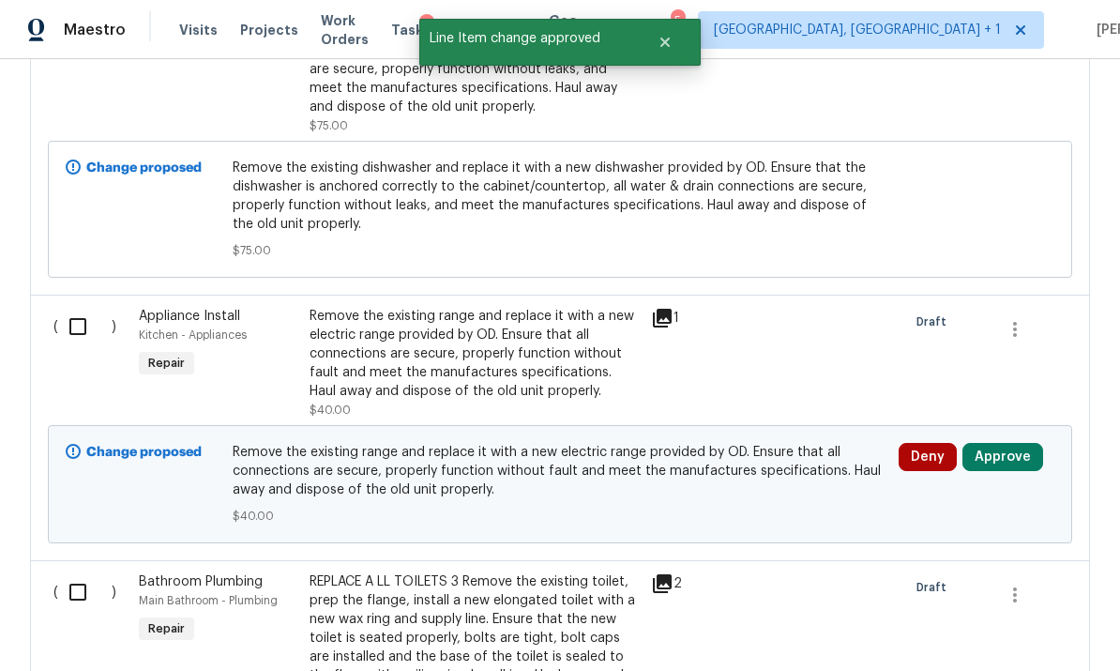
click at [1011, 443] on button "Approve" at bounding box center [1003, 457] width 81 height 28
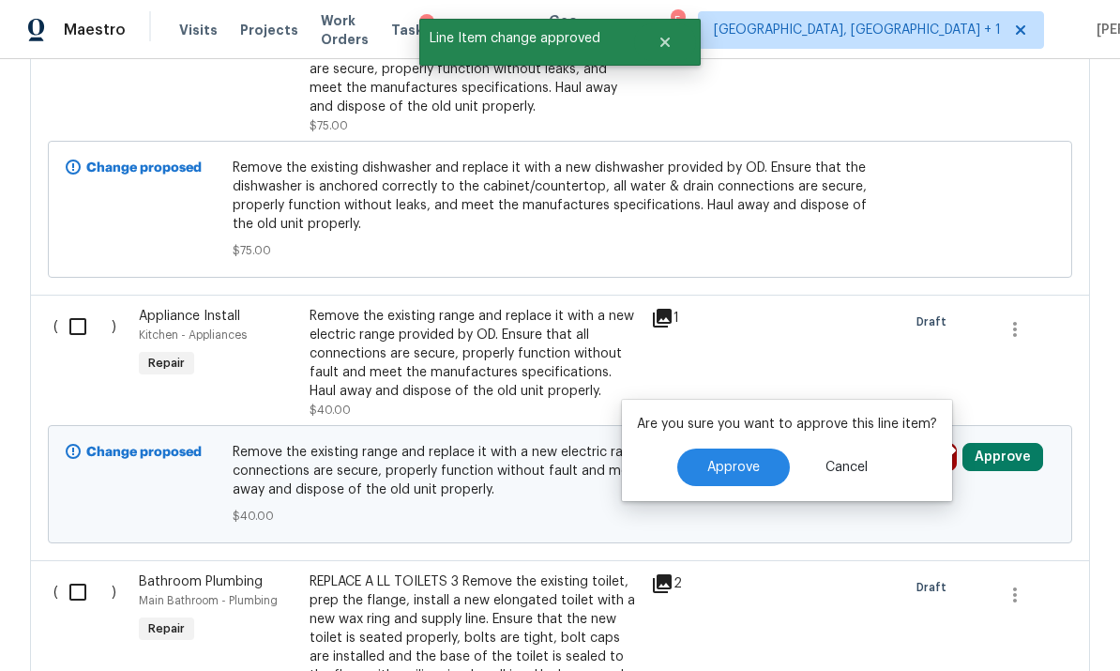
click at [754, 461] on span "Approve" at bounding box center [733, 468] width 53 height 14
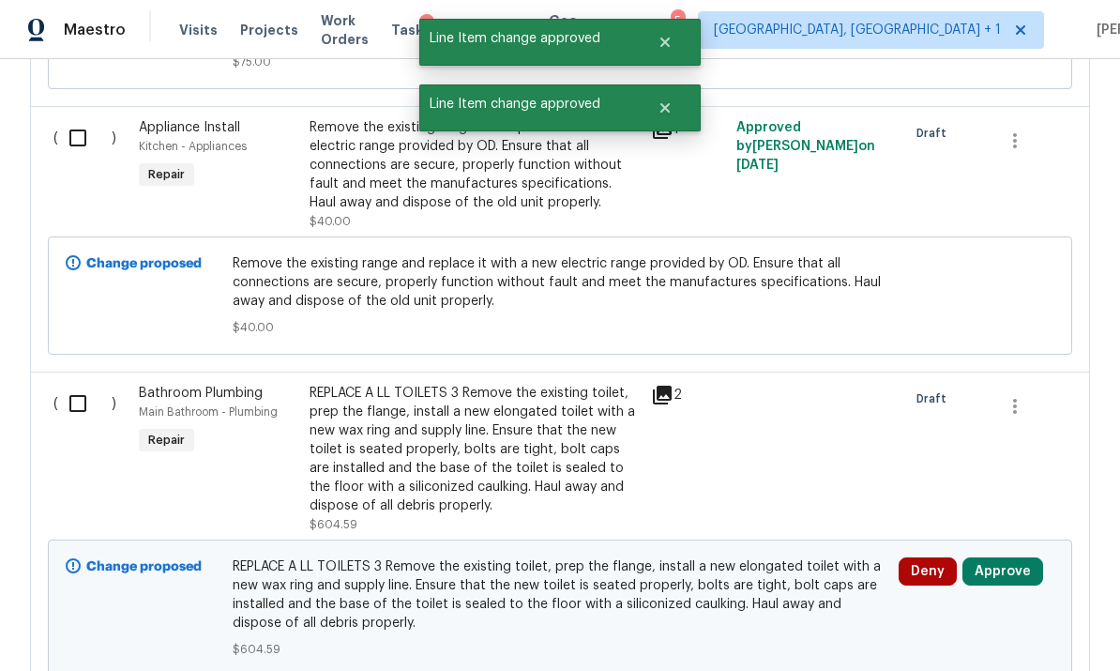
scroll to position [3642, 0]
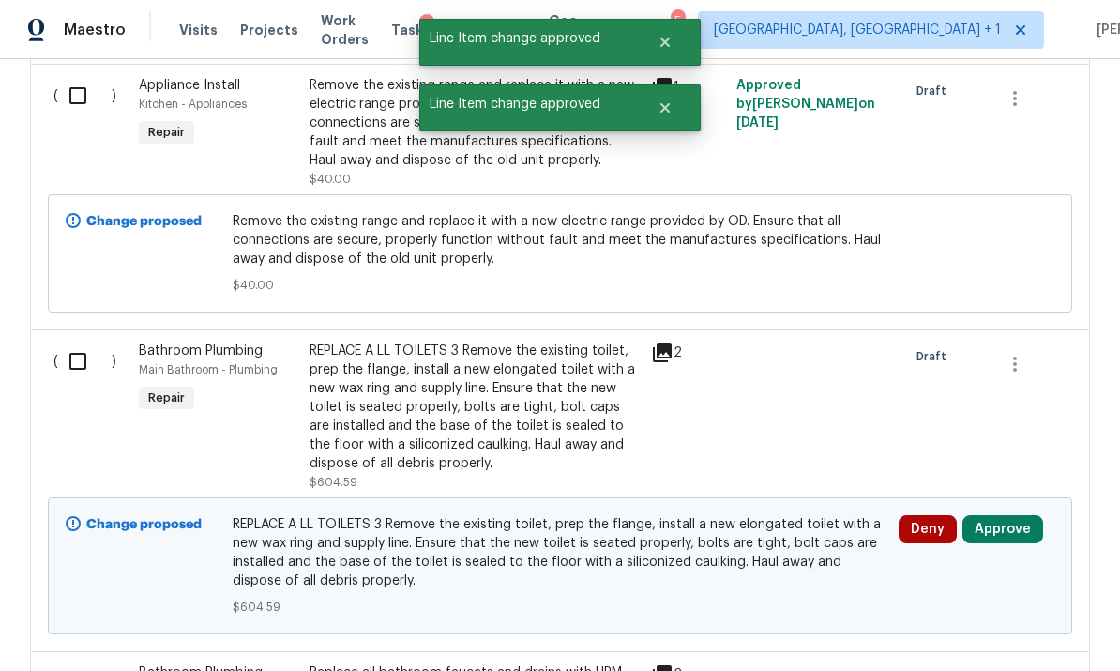
click at [1025, 515] on button "Approve" at bounding box center [1003, 529] width 81 height 28
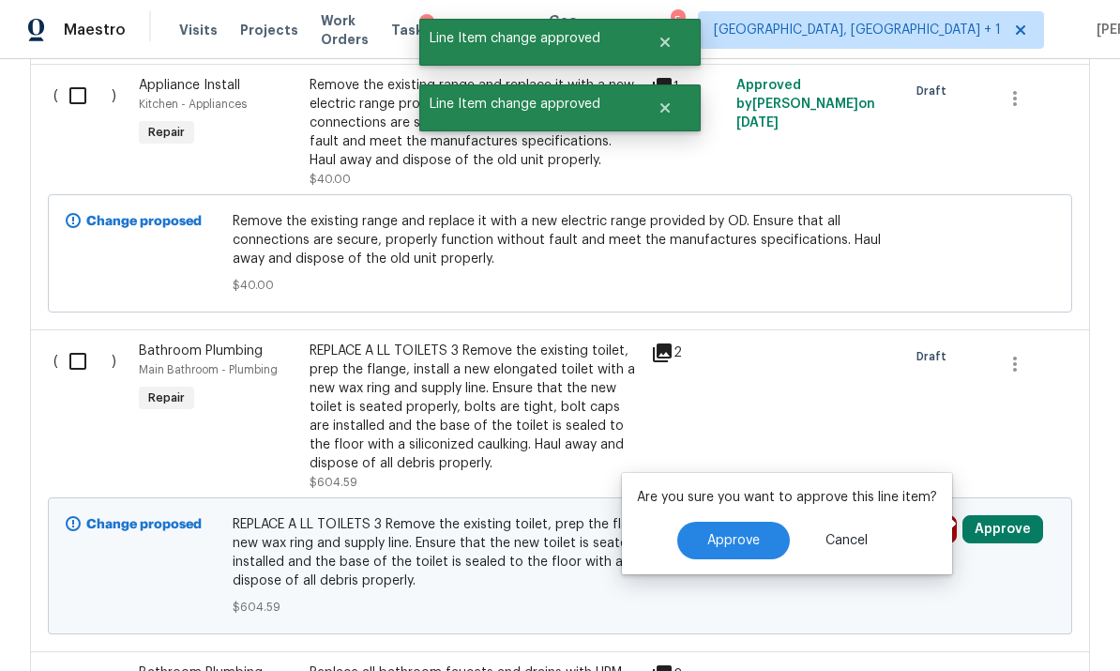
click at [720, 534] on span "Approve" at bounding box center [733, 541] width 53 height 14
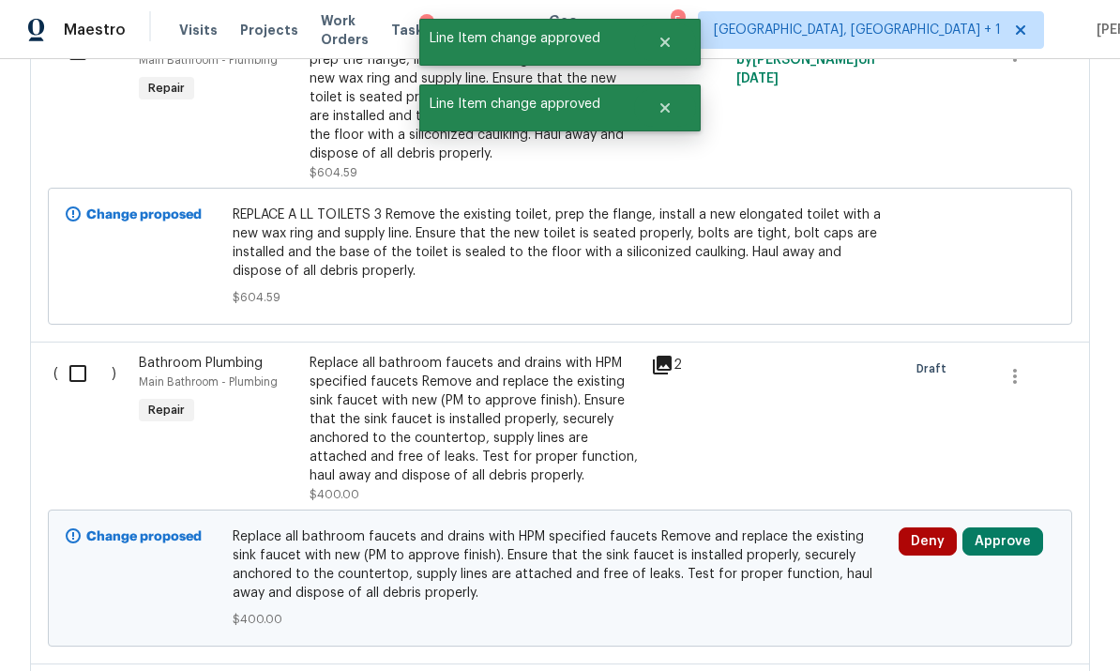
scroll to position [3983, 0]
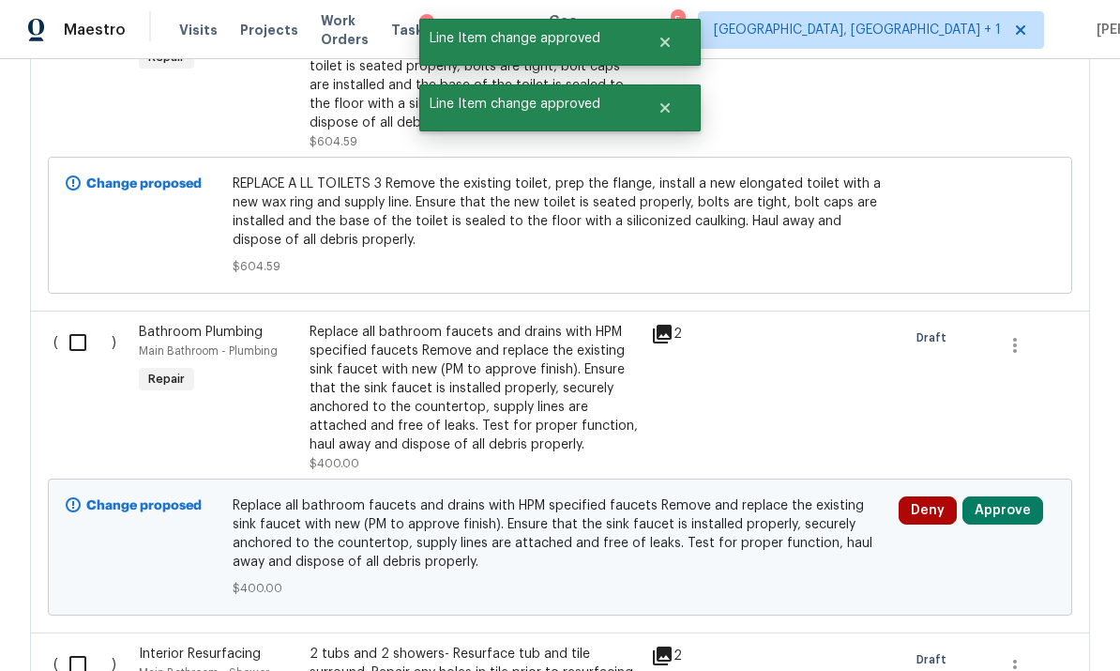
click at [1011, 496] on button "Approve" at bounding box center [1003, 510] width 81 height 28
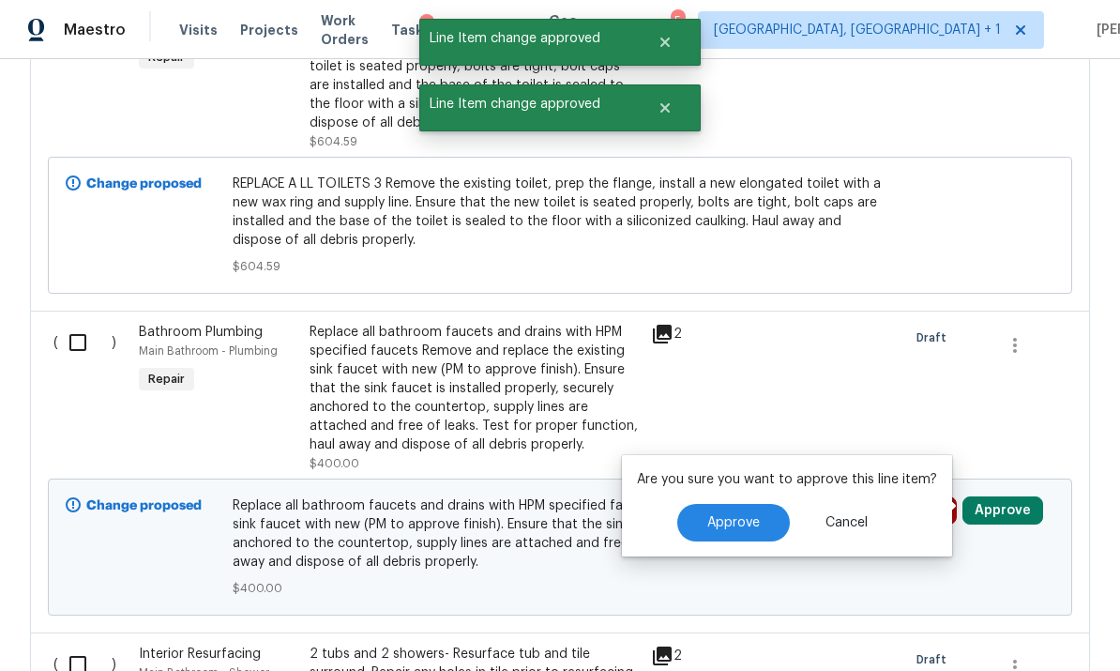
click at [731, 516] on span "Approve" at bounding box center [733, 523] width 53 height 14
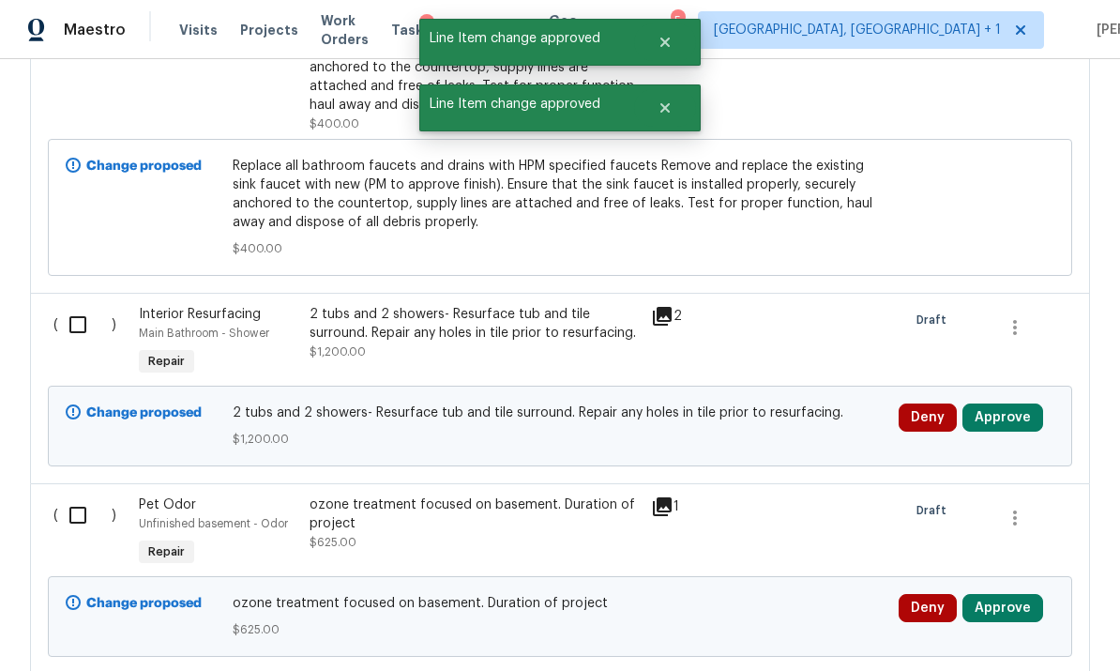
scroll to position [4345, 0]
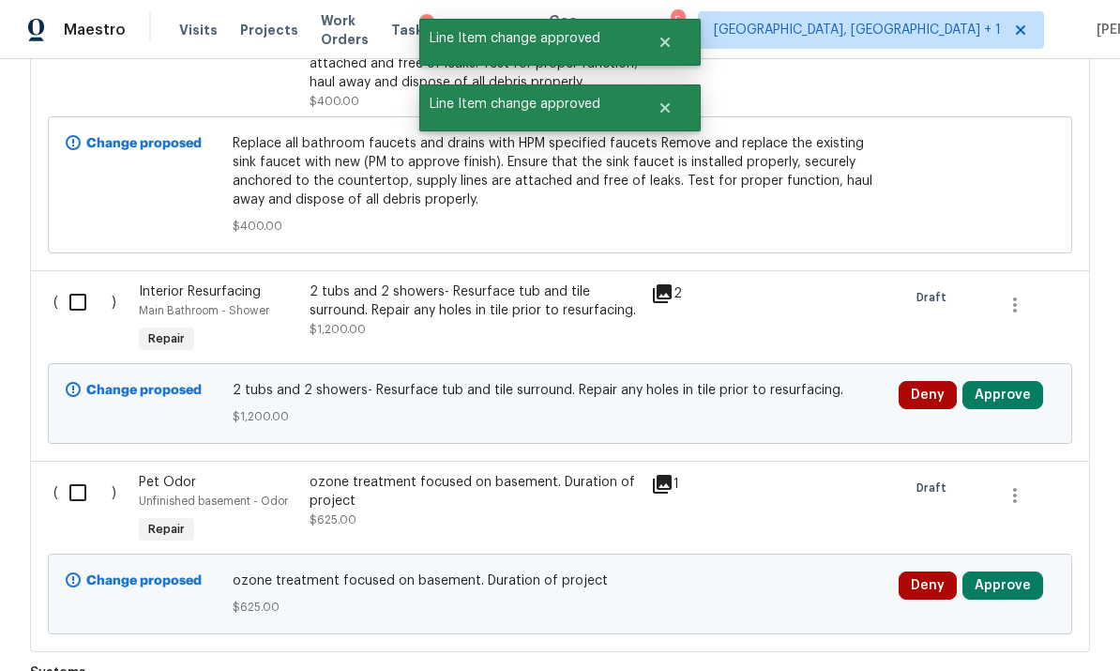
click at [1004, 381] on button "Approve" at bounding box center [1003, 395] width 81 height 28
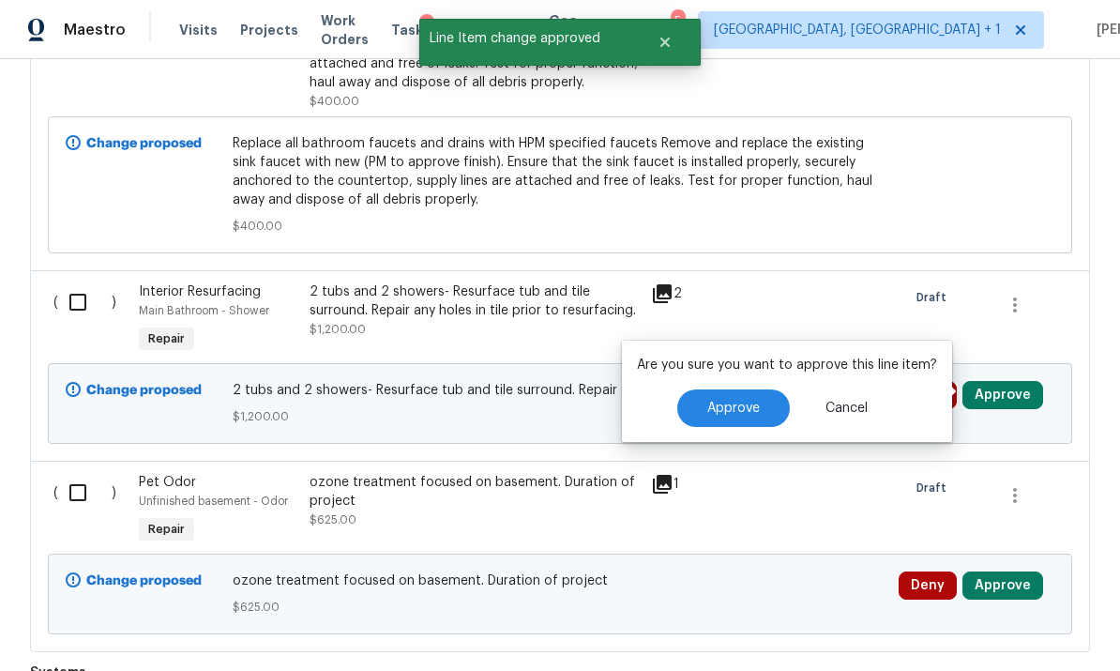
click at [737, 389] on button "Approve" at bounding box center [733, 408] width 113 height 38
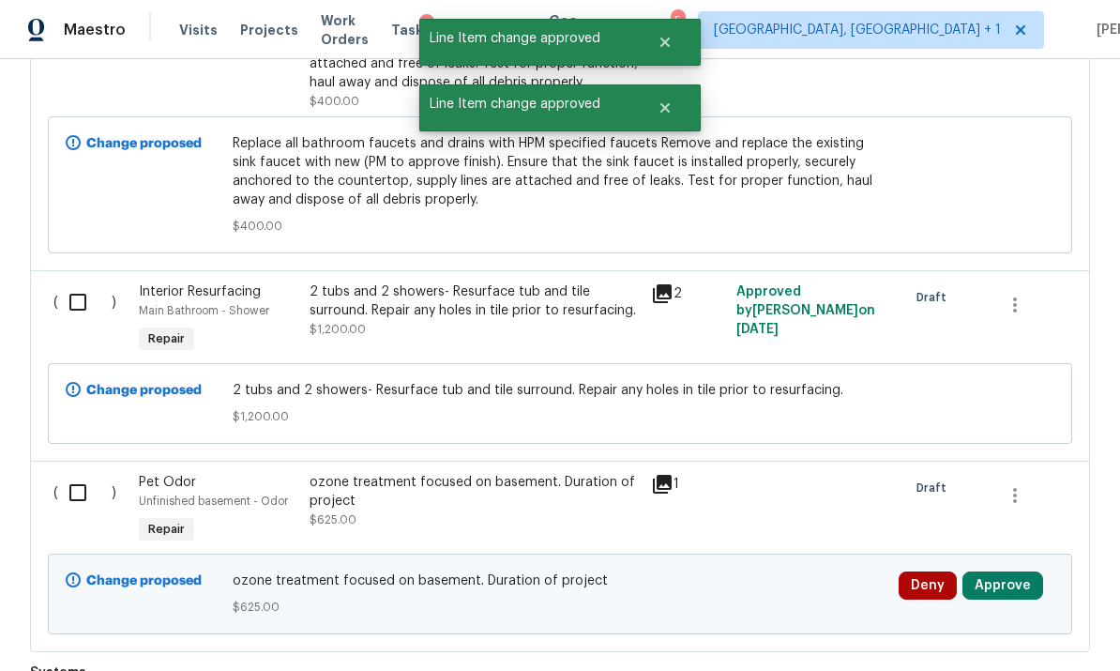
click at [1011, 571] on button "Approve" at bounding box center [1003, 585] width 81 height 28
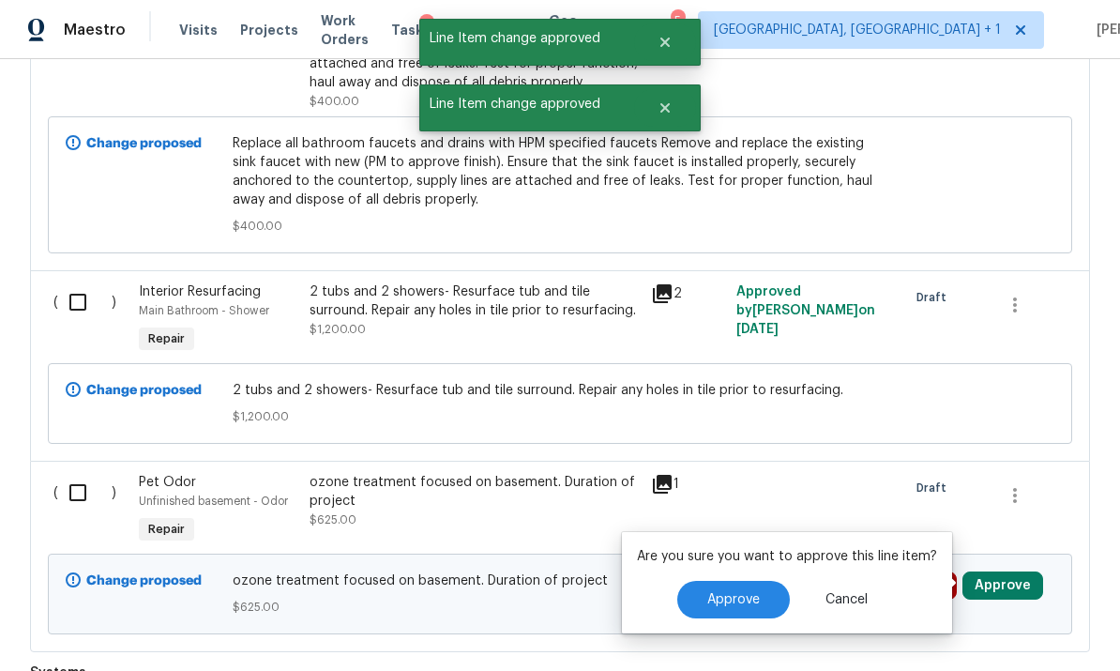
click at [748, 581] on button "Approve" at bounding box center [733, 600] width 113 height 38
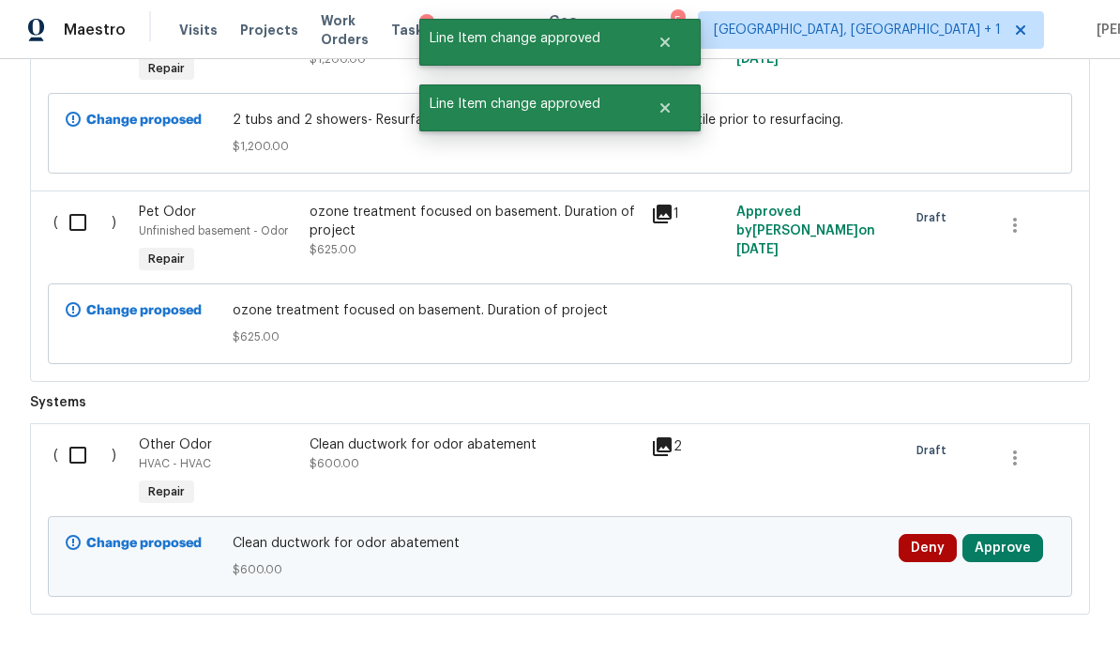
scroll to position [4615, 0]
click at [1001, 535] on button "Approve" at bounding box center [1003, 549] width 81 height 28
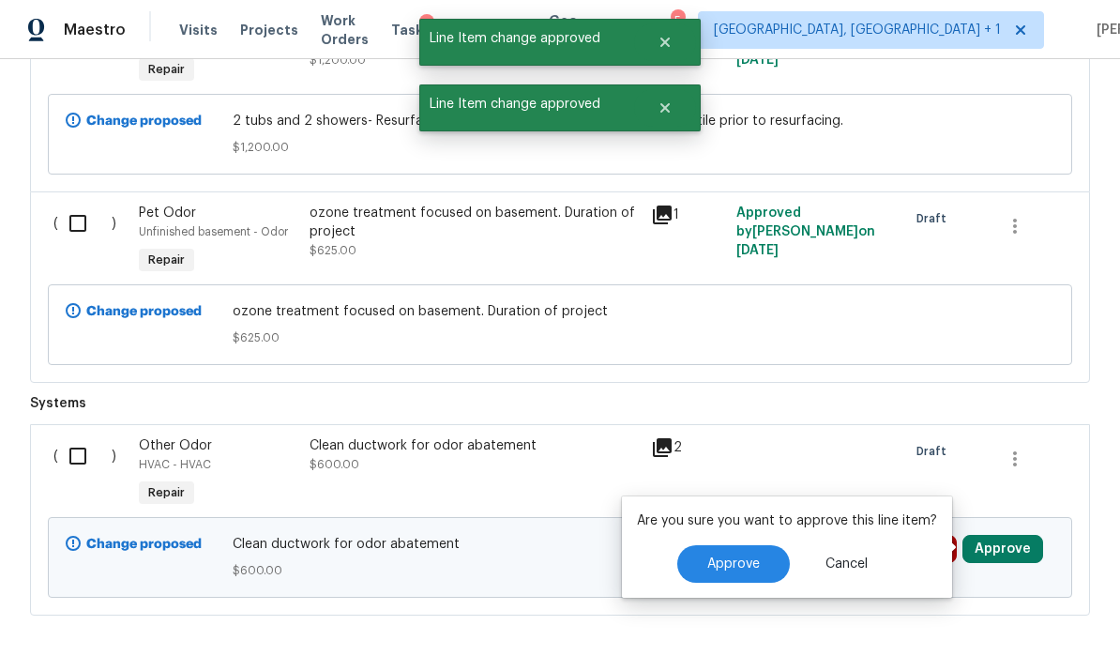
click at [747, 557] on span "Approve" at bounding box center [733, 564] width 53 height 14
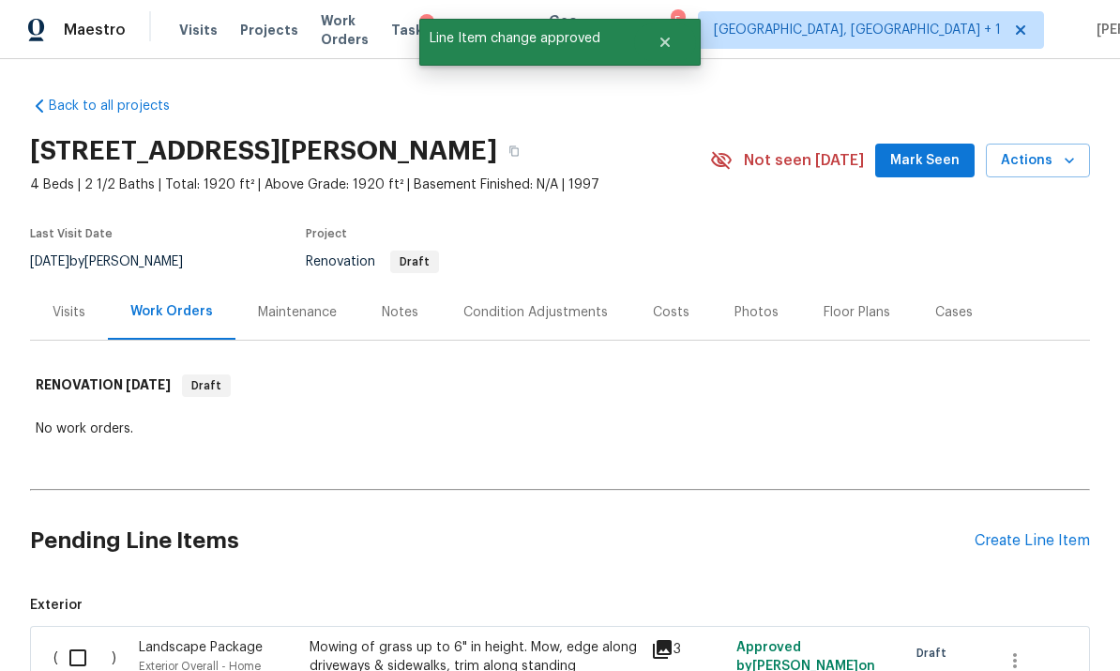
scroll to position [0, 0]
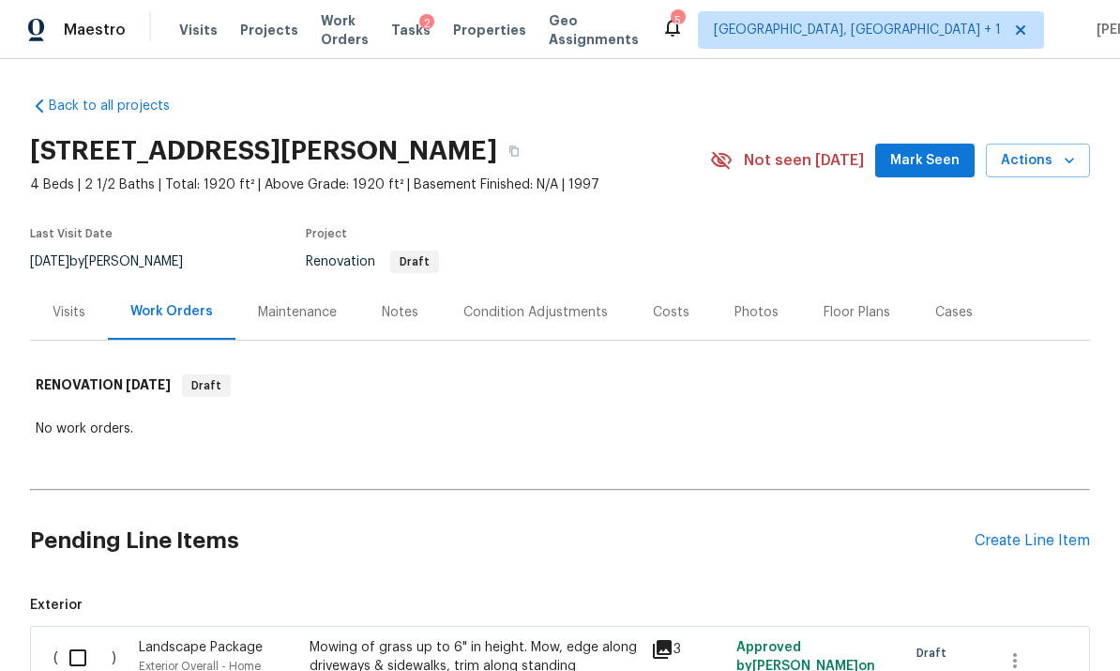
click at [395, 309] on div "Notes" at bounding box center [400, 312] width 37 height 19
